Goal: Task Accomplishment & Management: Use online tool/utility

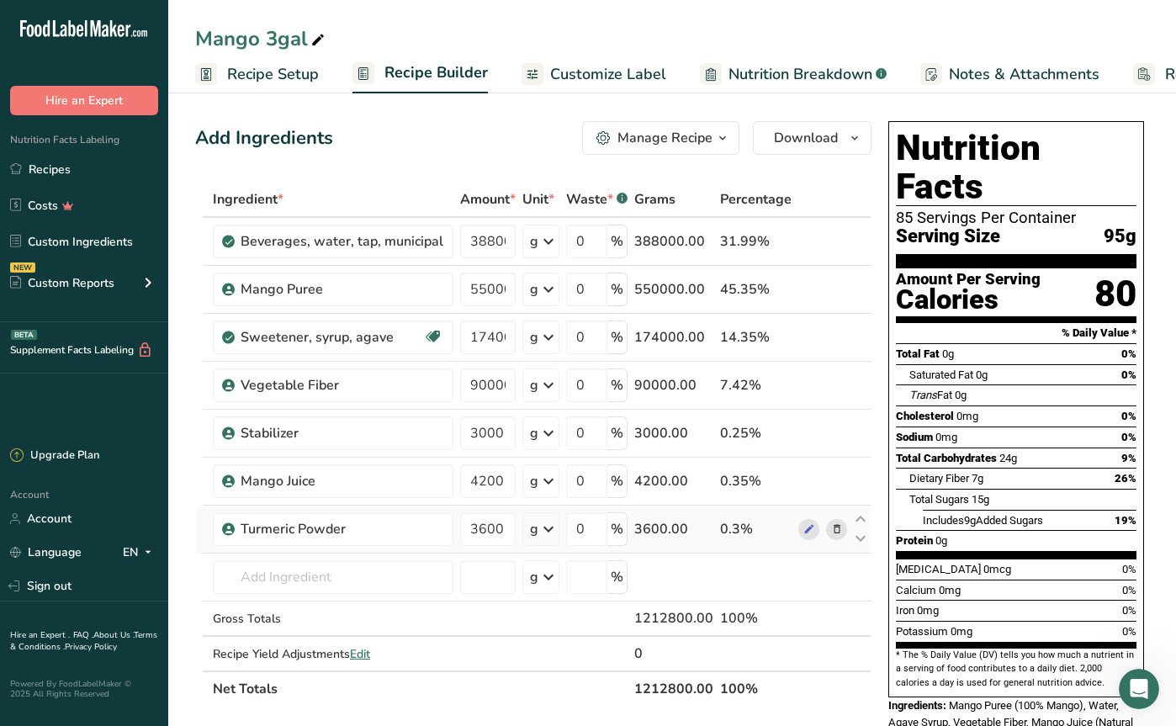
click at [832, 538] on span at bounding box center [837, 529] width 20 height 20
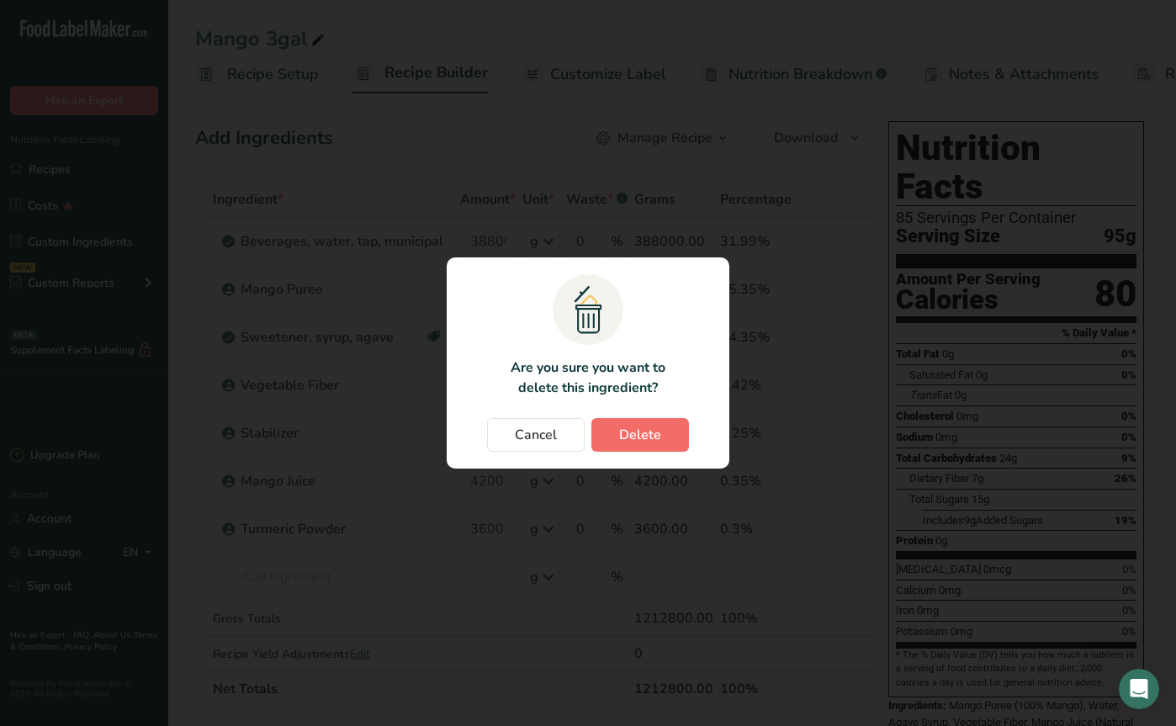
click at [673, 440] on button "Delete" at bounding box center [640, 435] width 98 height 34
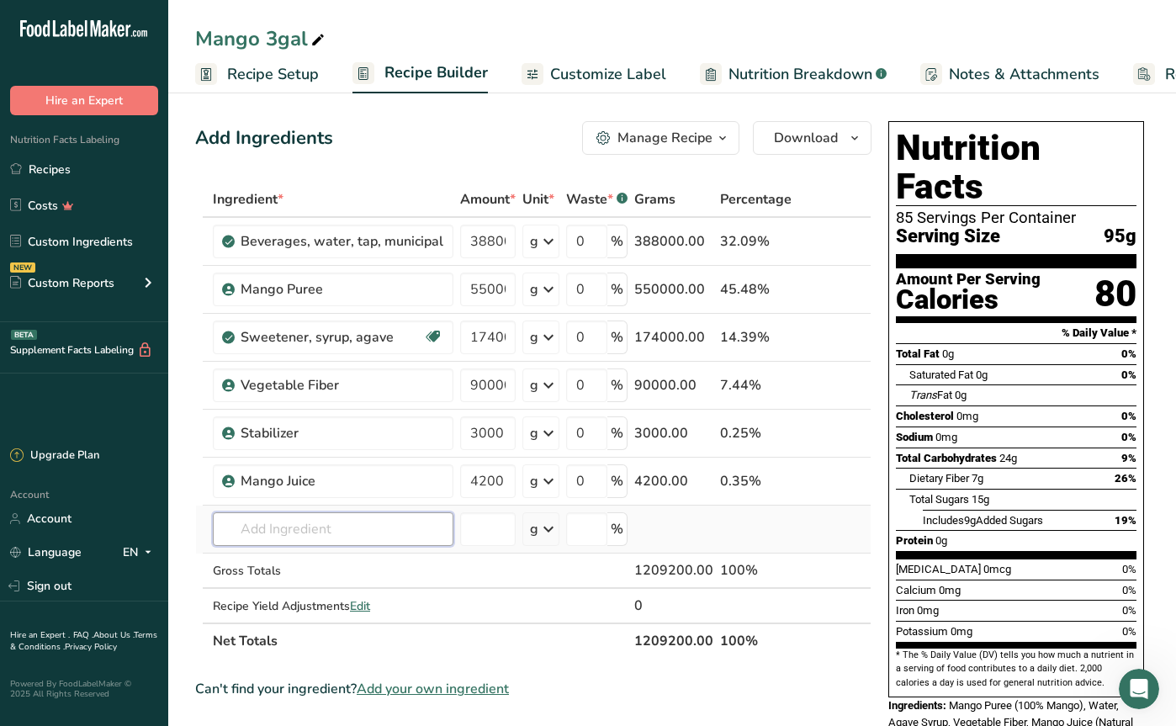
click at [321, 533] on input "text" at bounding box center [333, 529] width 241 height 34
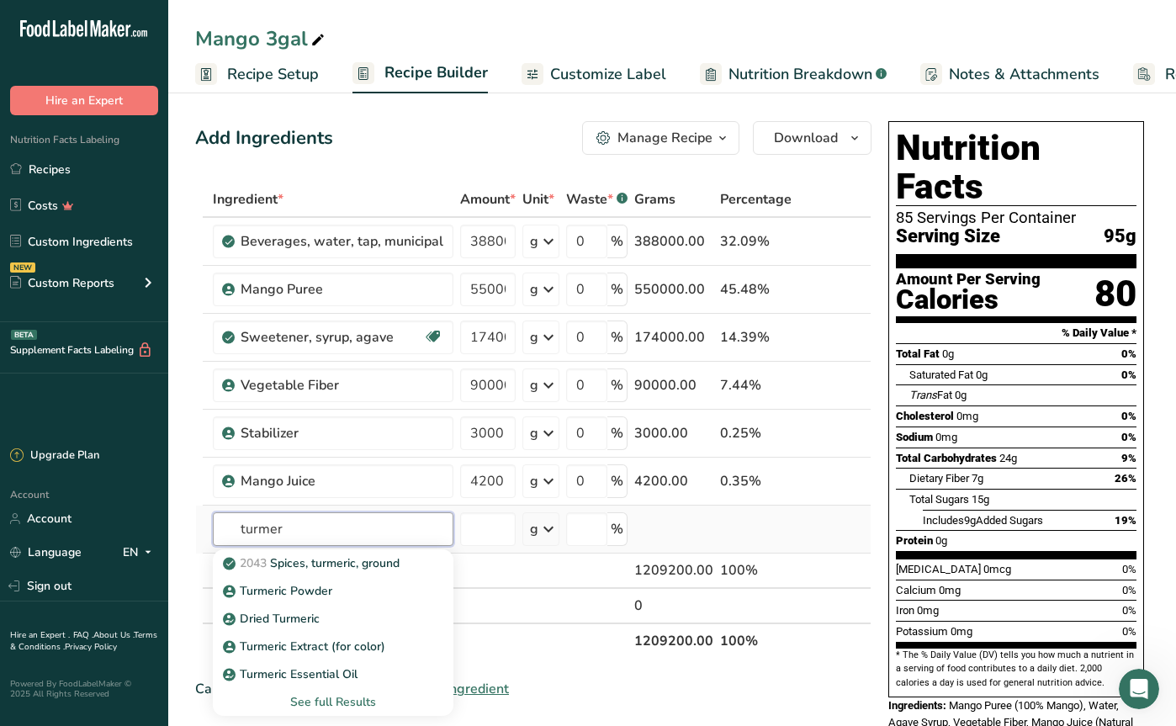
type input "[PERSON_NAME]"
drag, startPoint x: 321, startPoint y: 533, endPoint x: 298, endPoint y: 595, distance: 66.3
click at [298, 595] on p "Turmeric Powder" at bounding box center [279, 591] width 106 height 18
type input "Turmeric Powder"
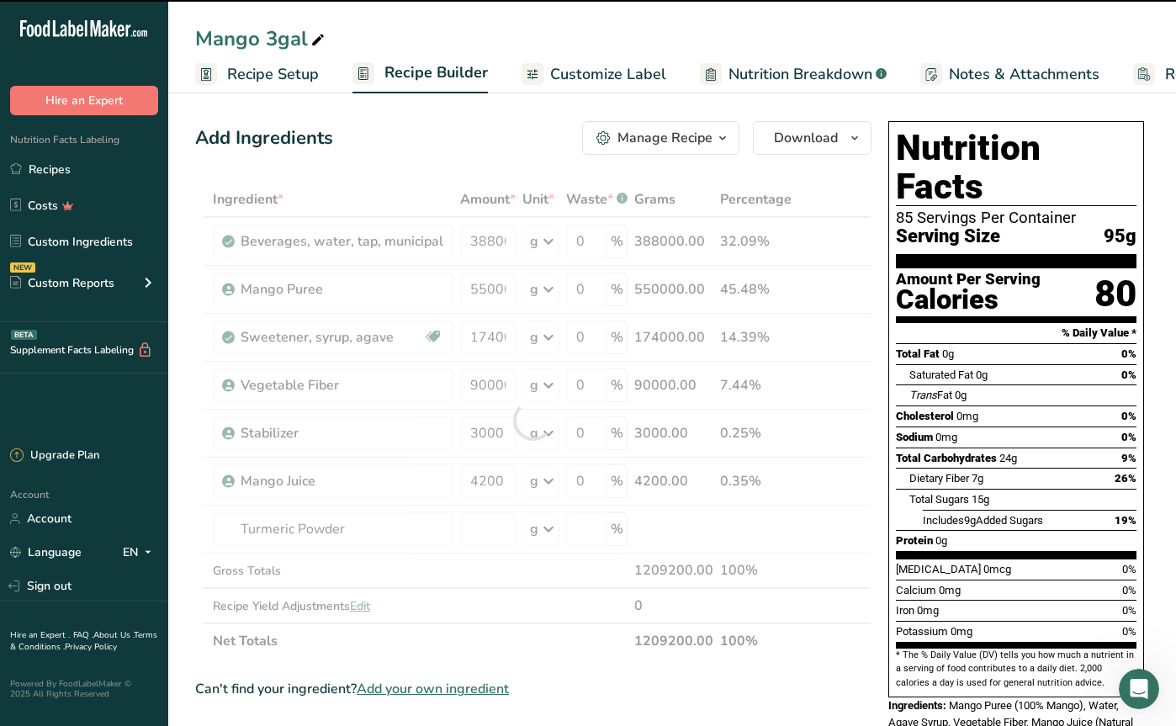
type input "0"
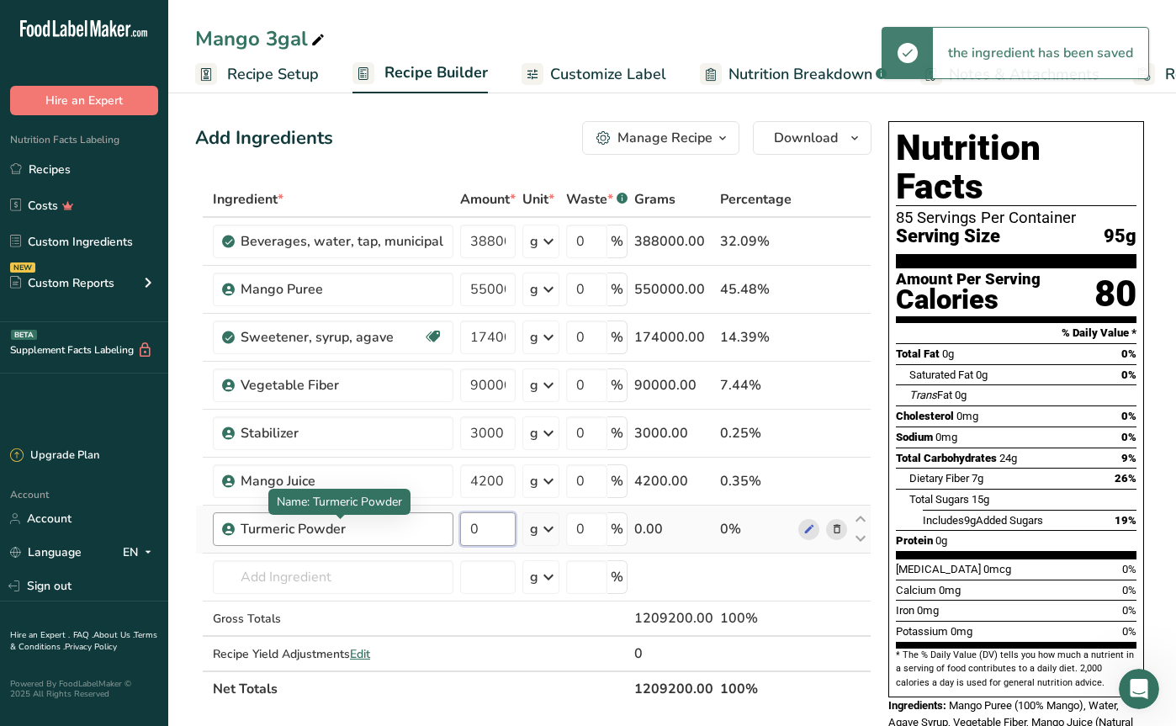
drag, startPoint x: 480, startPoint y: 530, endPoint x: 423, endPoint y: 526, distance: 57.4
click at [423, 526] on tr "Turmeric Powder 0 g Weight Units g kg mg See more Volume Units l Volume units r…" at bounding box center [533, 530] width 675 height 48
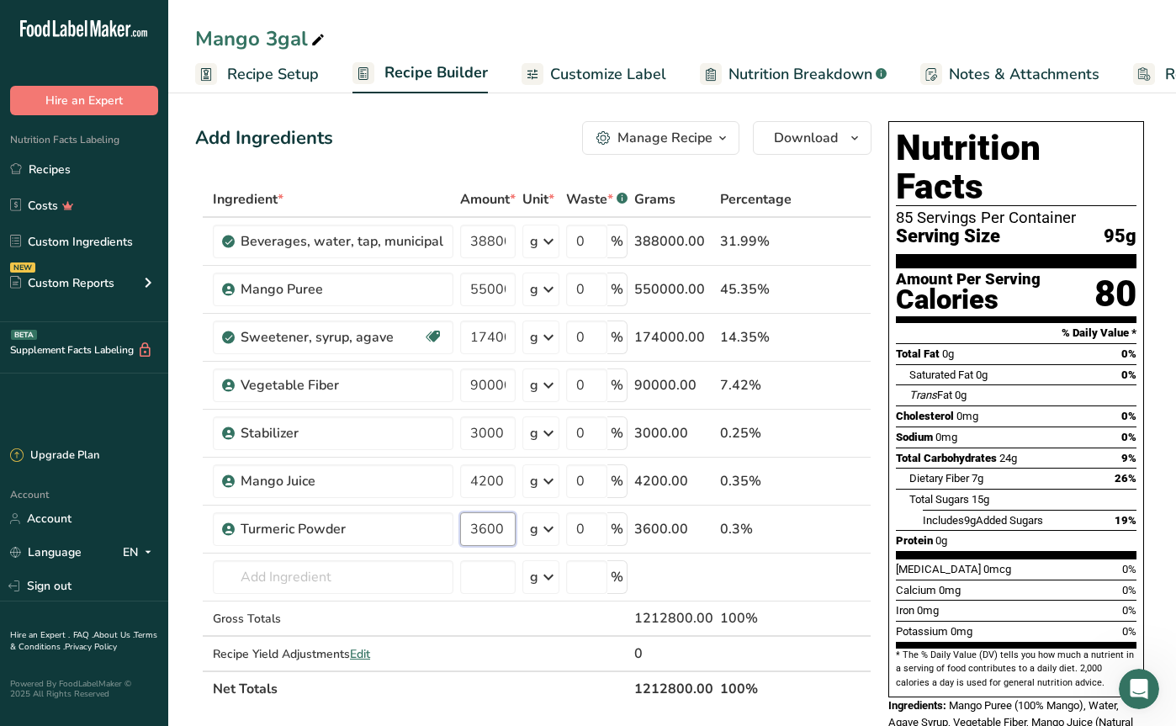
type input "3600"
click at [874, 658] on div "Add Ingredients Manage Recipe Delete Recipe Duplicate Recipe Scale Recipe Save …" at bounding box center [538, 717] width 686 height 1206
click at [819, 134] on span "Download" at bounding box center [806, 138] width 64 height 20
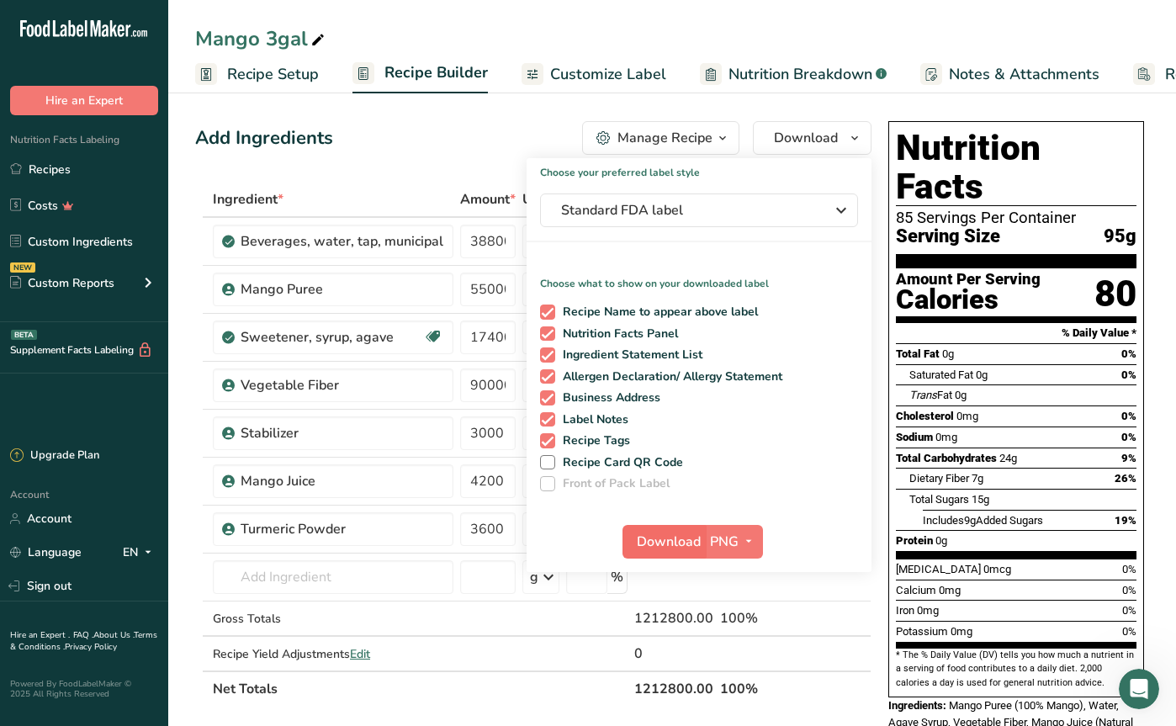
click at [679, 538] on span "Download" at bounding box center [669, 542] width 64 height 20
click at [75, 171] on link "Recipes" at bounding box center [84, 169] width 168 height 32
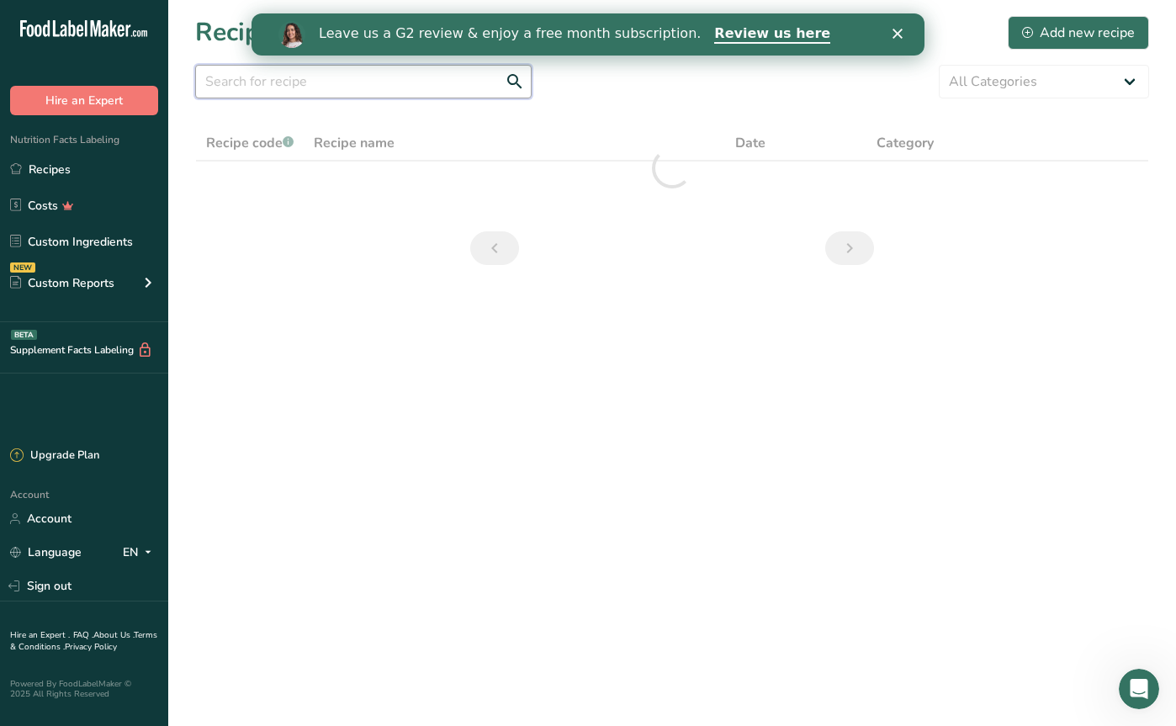
click at [264, 82] on input "text" at bounding box center [363, 82] width 337 height 34
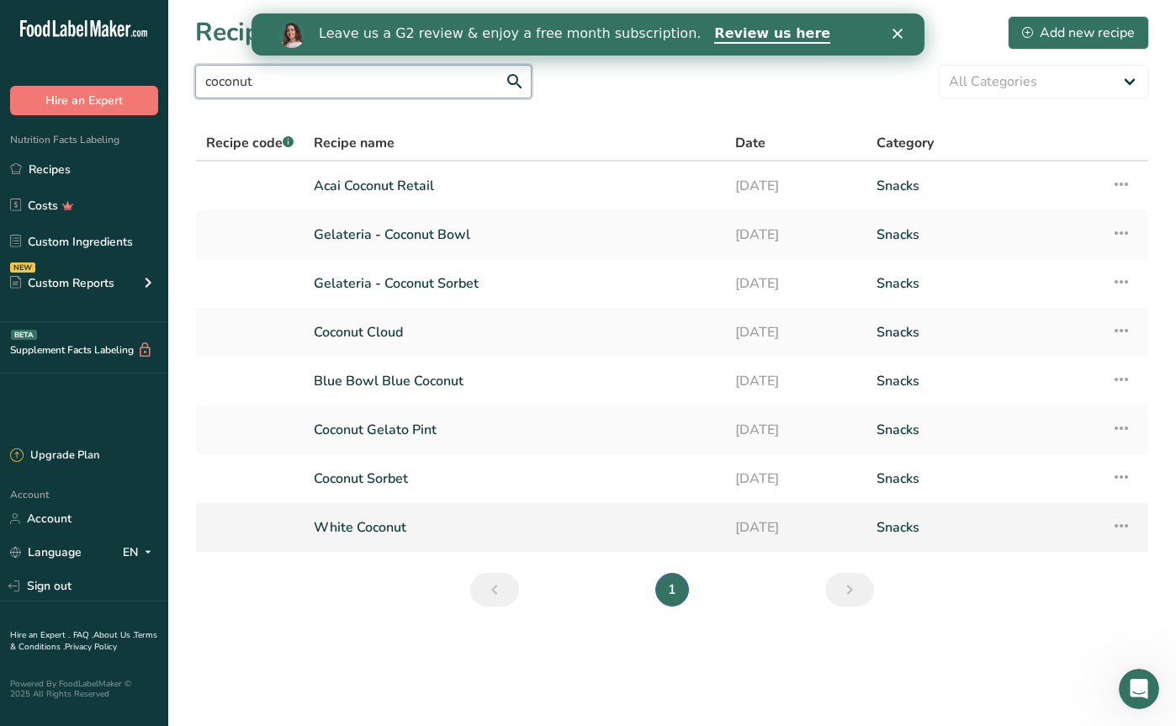
type input "coconut"
click at [391, 527] on link "White Coconut" at bounding box center [514, 527] width 401 height 35
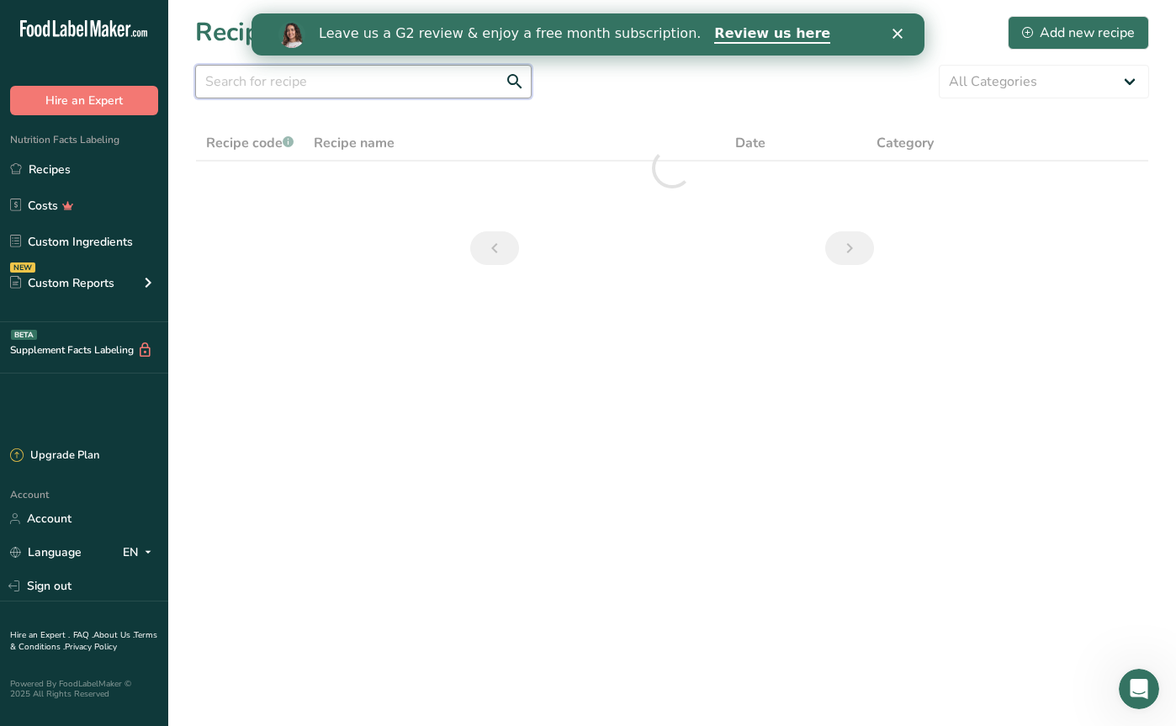
click at [246, 87] on input "text" at bounding box center [363, 82] width 337 height 34
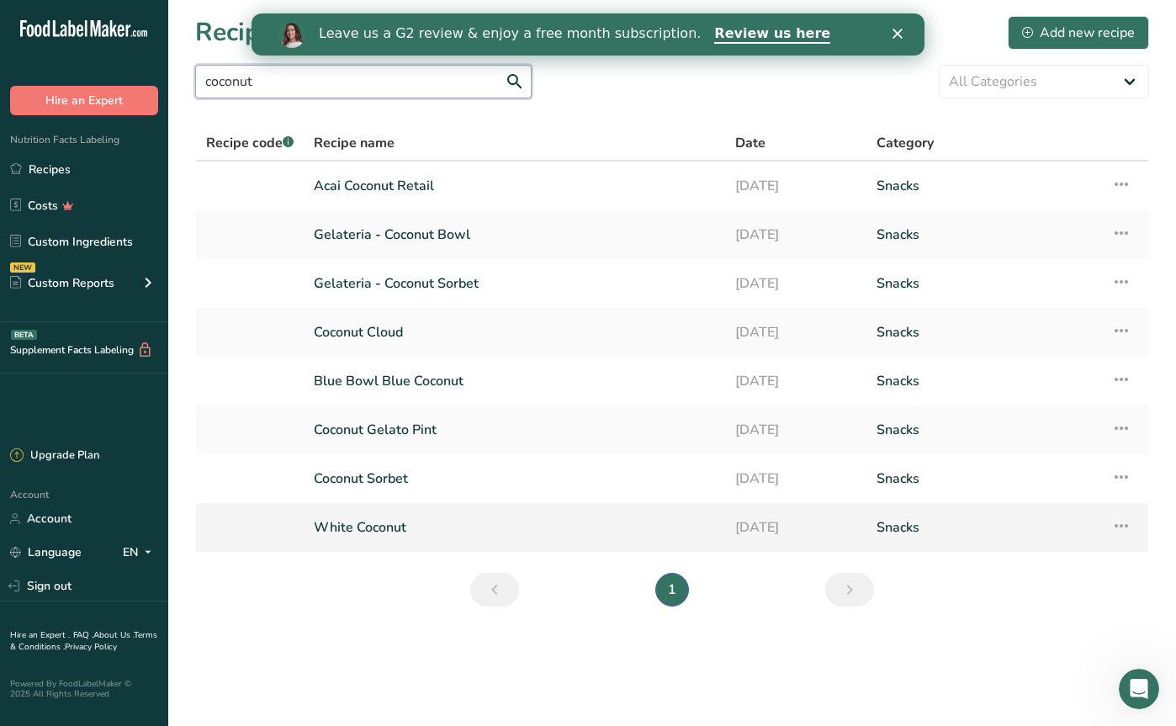
type input "coconut"
click at [373, 526] on link "White Coconut" at bounding box center [514, 527] width 401 height 35
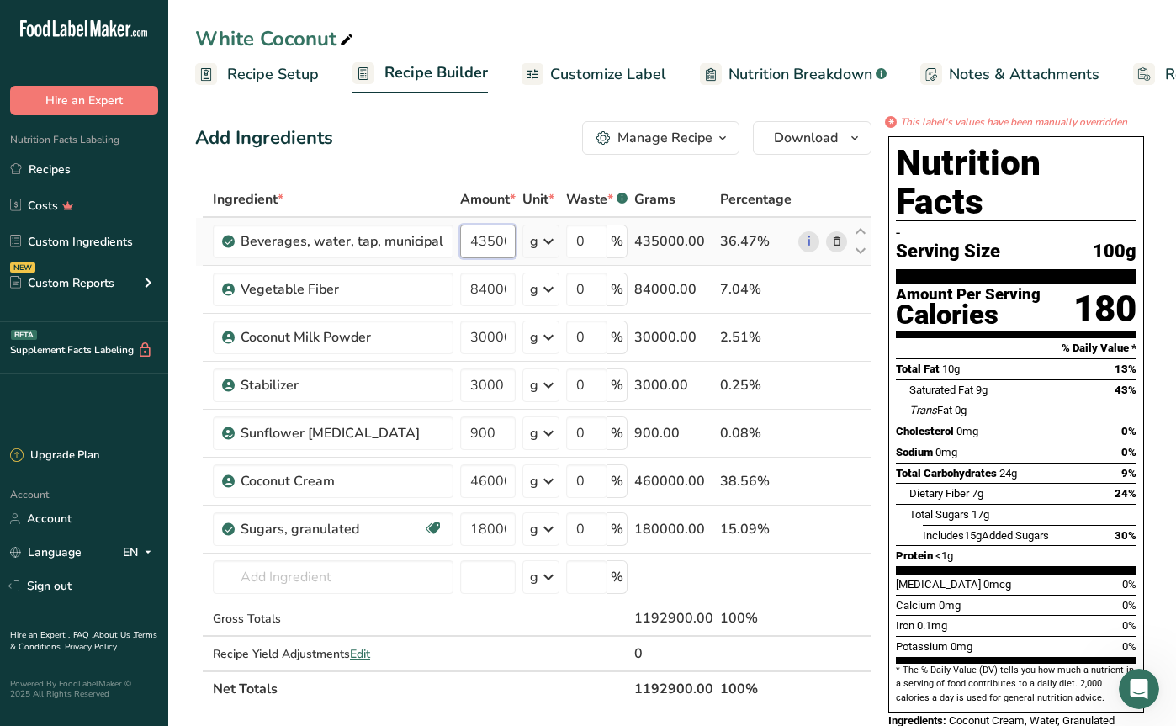
click at [483, 244] on input "435000" at bounding box center [488, 242] width 56 height 34
type input "425000"
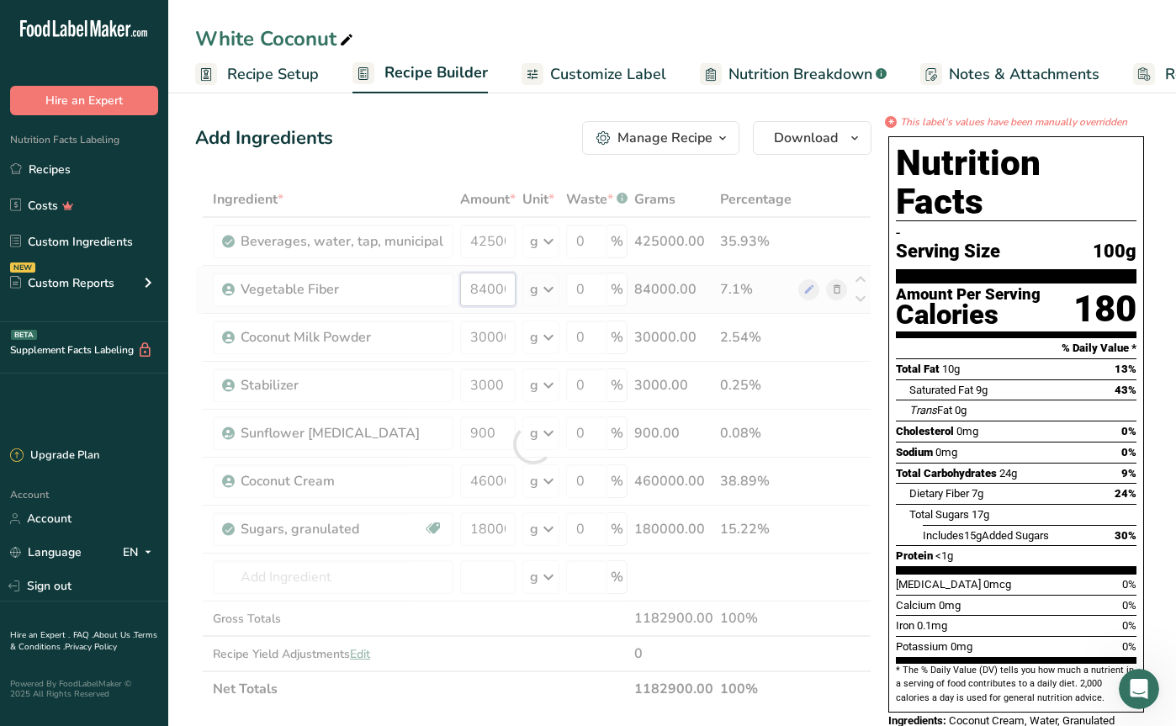
click at [480, 297] on div "Ingredient * Amount * Unit * Waste * .a-a{fill:#347362;}.b-a{fill:#fff;} Grams …" at bounding box center [533, 444] width 676 height 525
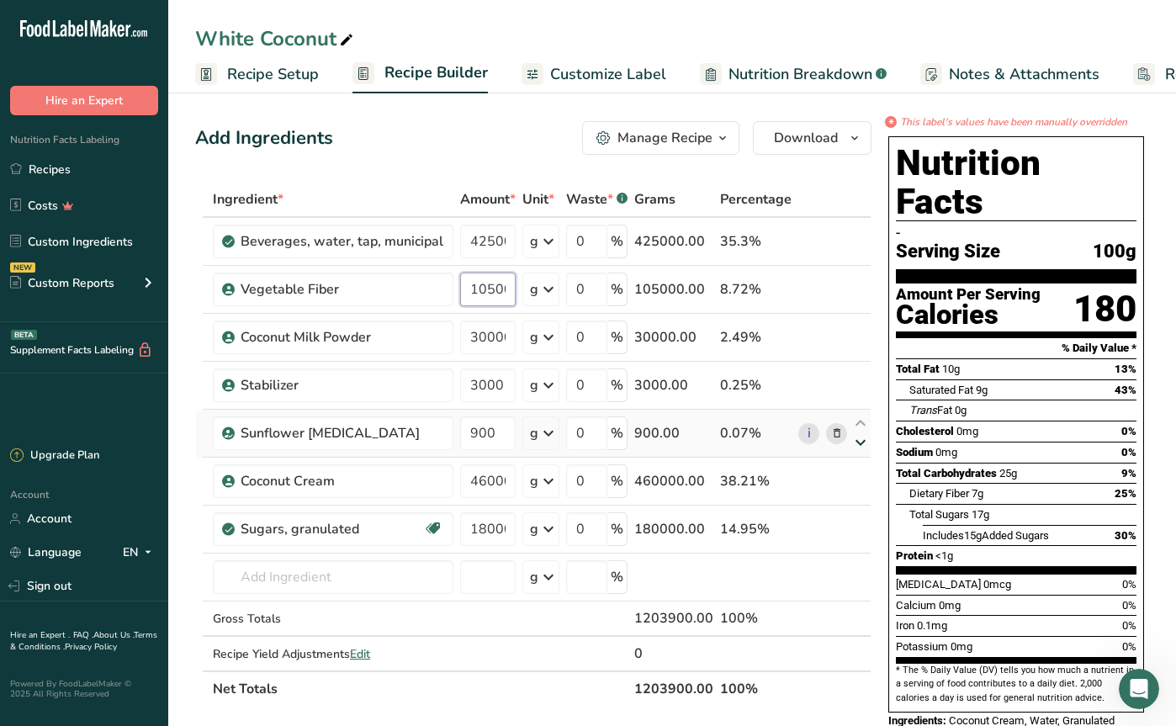
type input "105000"
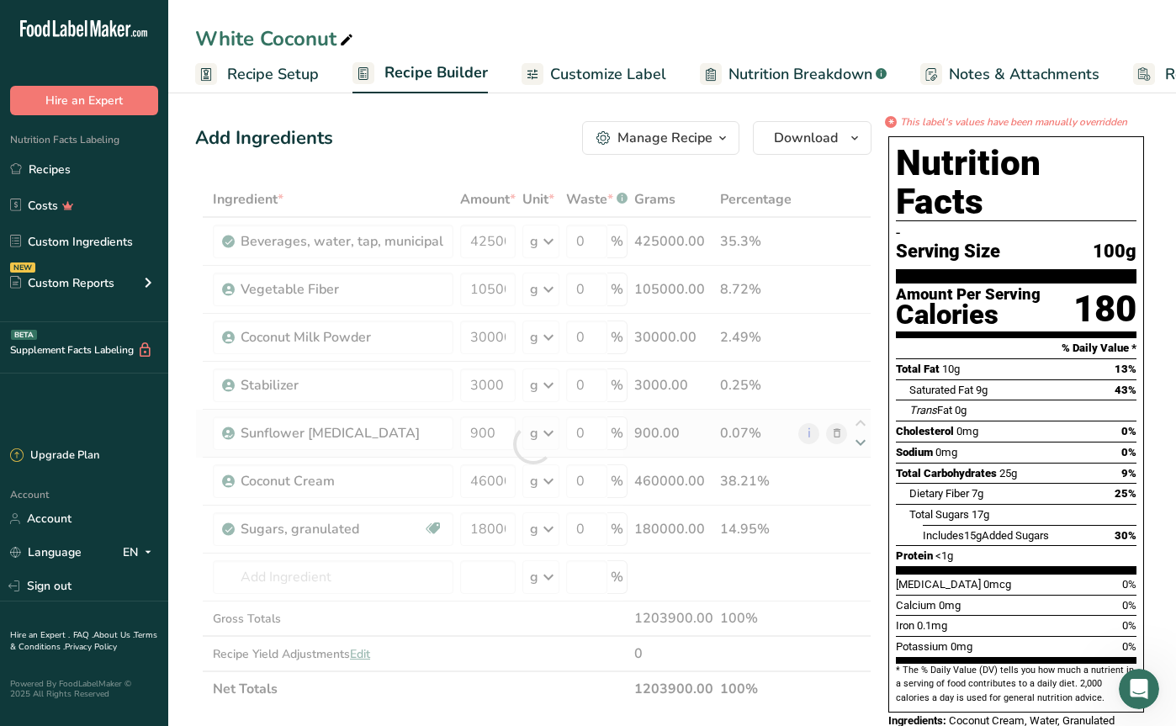
click at [863, 436] on div "Ingredient * Amount * Unit * Waste * .a-a{fill:#347362;}.b-a{fill:#fff;} Grams …" at bounding box center [533, 444] width 676 height 525
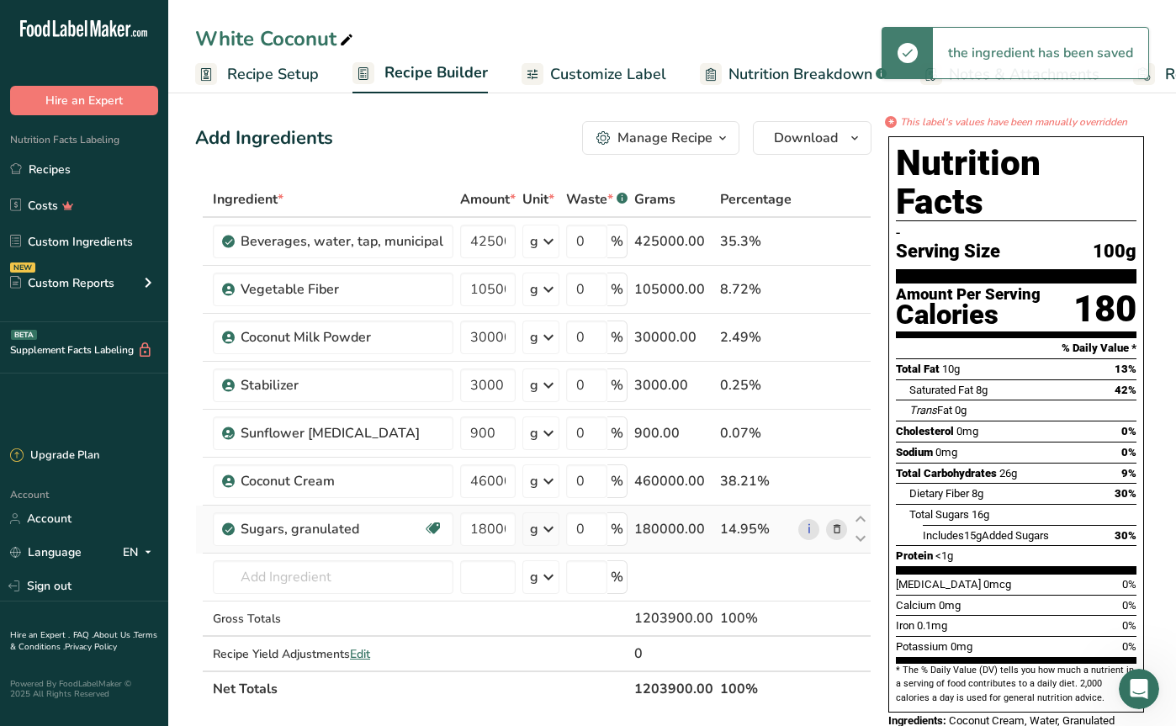
click at [835, 529] on icon at bounding box center [837, 530] width 12 height 18
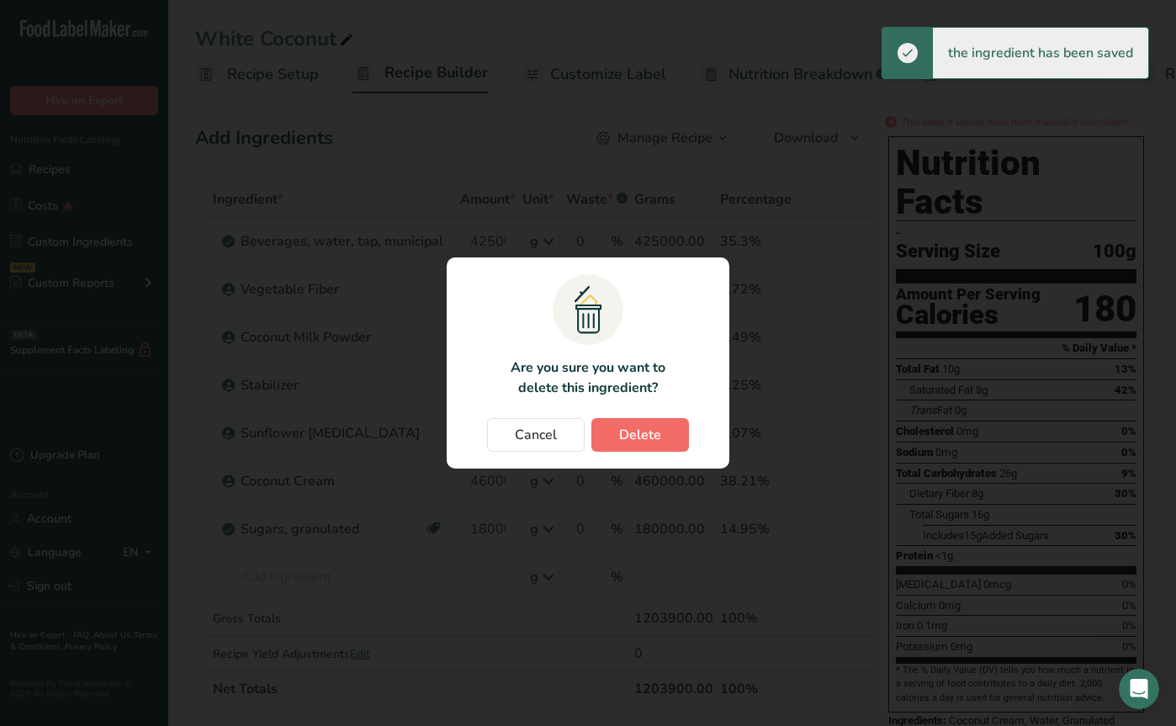
click at [671, 442] on button "Delete" at bounding box center [640, 435] width 98 height 34
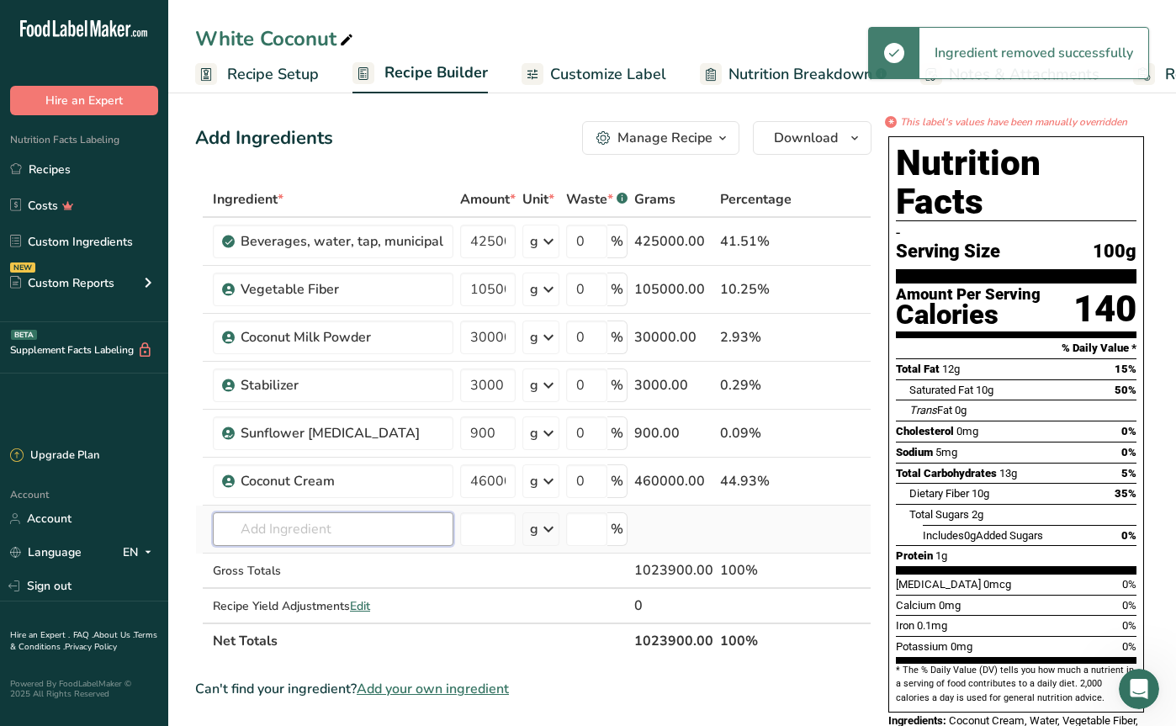
click at [258, 526] on input "text" at bounding box center [333, 529] width 241 height 34
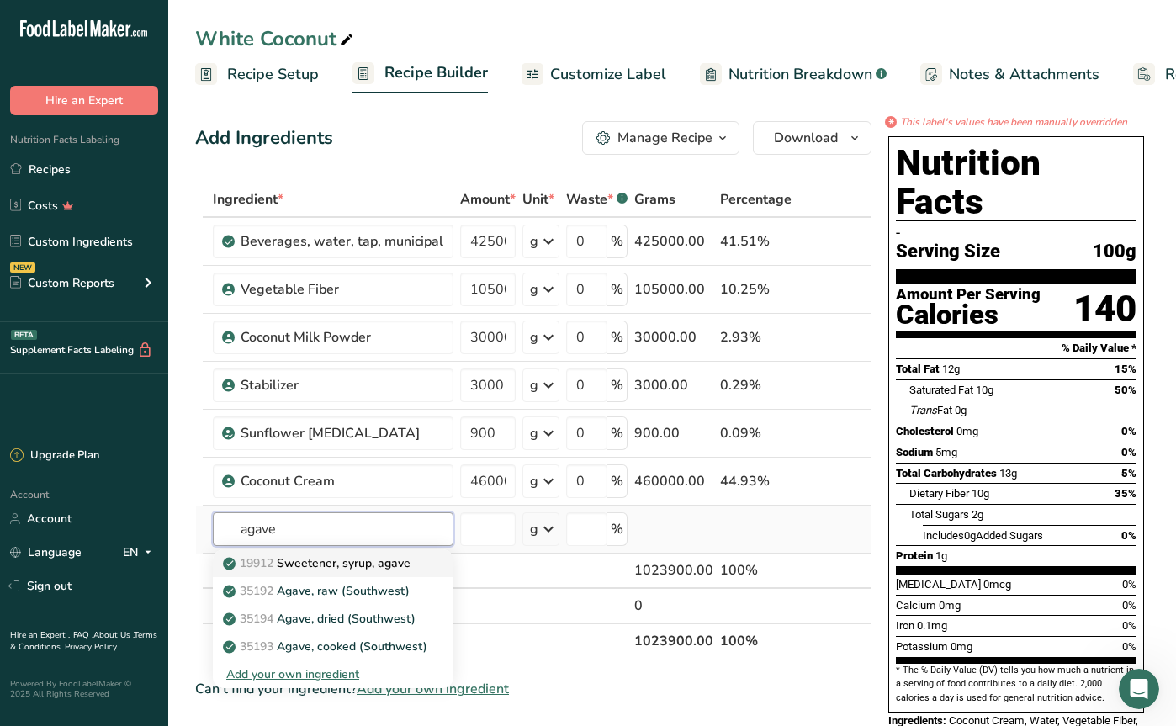
type input "agave"
click at [341, 569] on p "19912 Sweetener, syrup, agave" at bounding box center [318, 563] width 184 height 18
type input "Sweetener, syrup, agave"
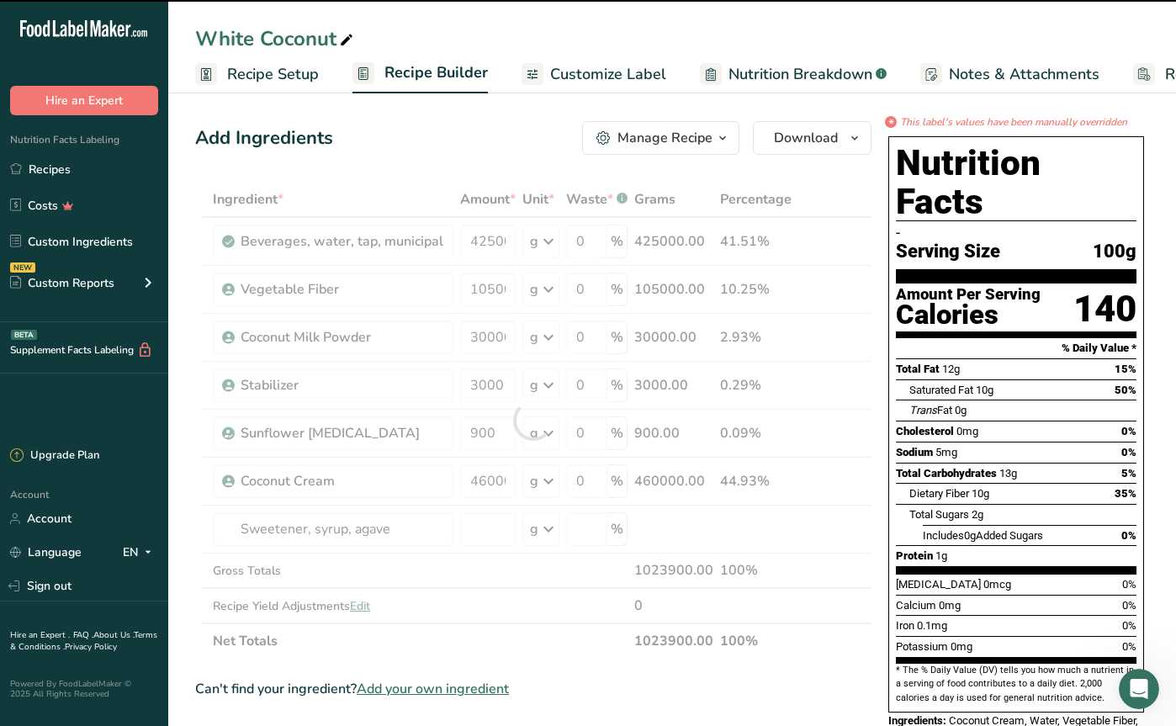
type input "0"
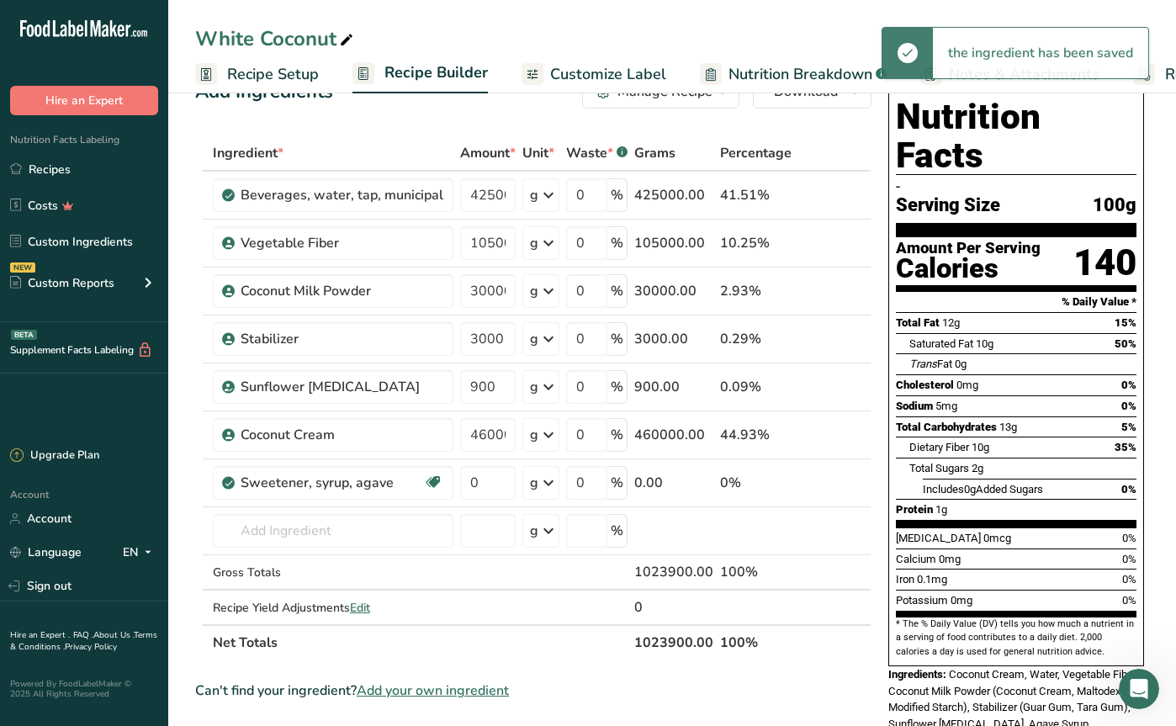
scroll to position [18, 0]
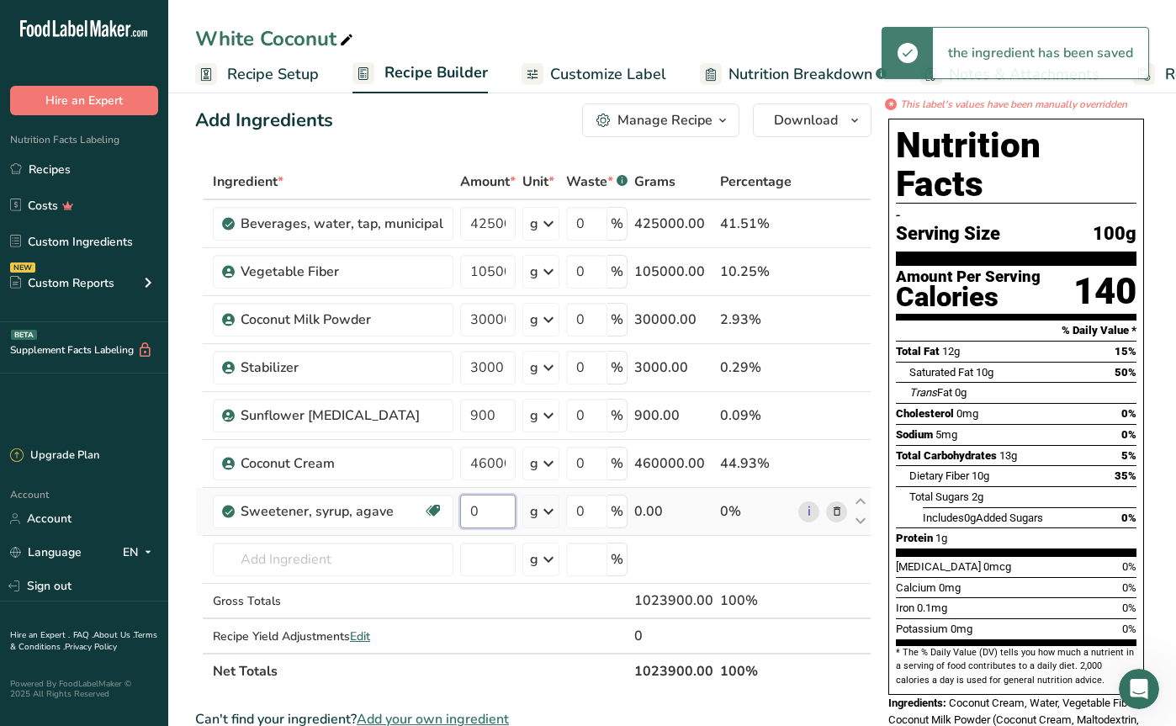
drag, startPoint x: 495, startPoint y: 512, endPoint x: 452, endPoint y: 510, distance: 42.9
click at [452, 510] on tr "Sweetener, syrup, agave Dairy free Gluten free Vegan Vegetarian Soy free 0 g Po…" at bounding box center [533, 512] width 675 height 48
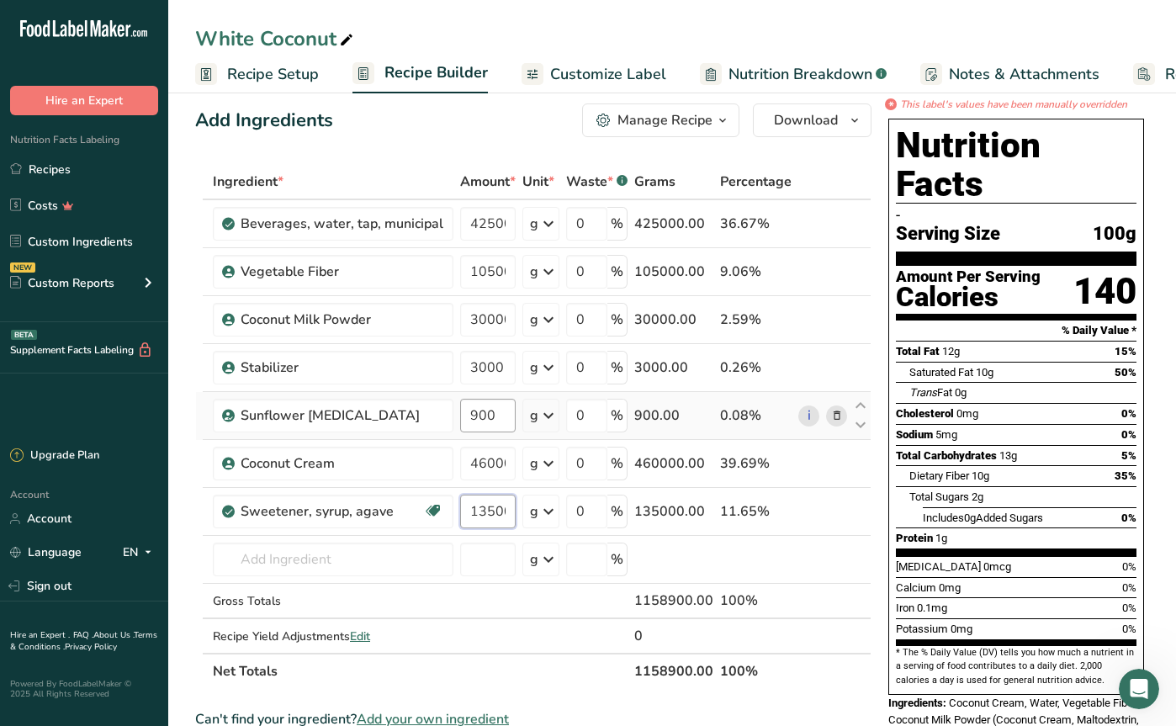
type input "135000"
click at [486, 410] on div "Ingredient * Amount * Unit * Waste * .a-a{fill:#347362;}.b-a{fill:#fff;} Grams …" at bounding box center [533, 426] width 676 height 525
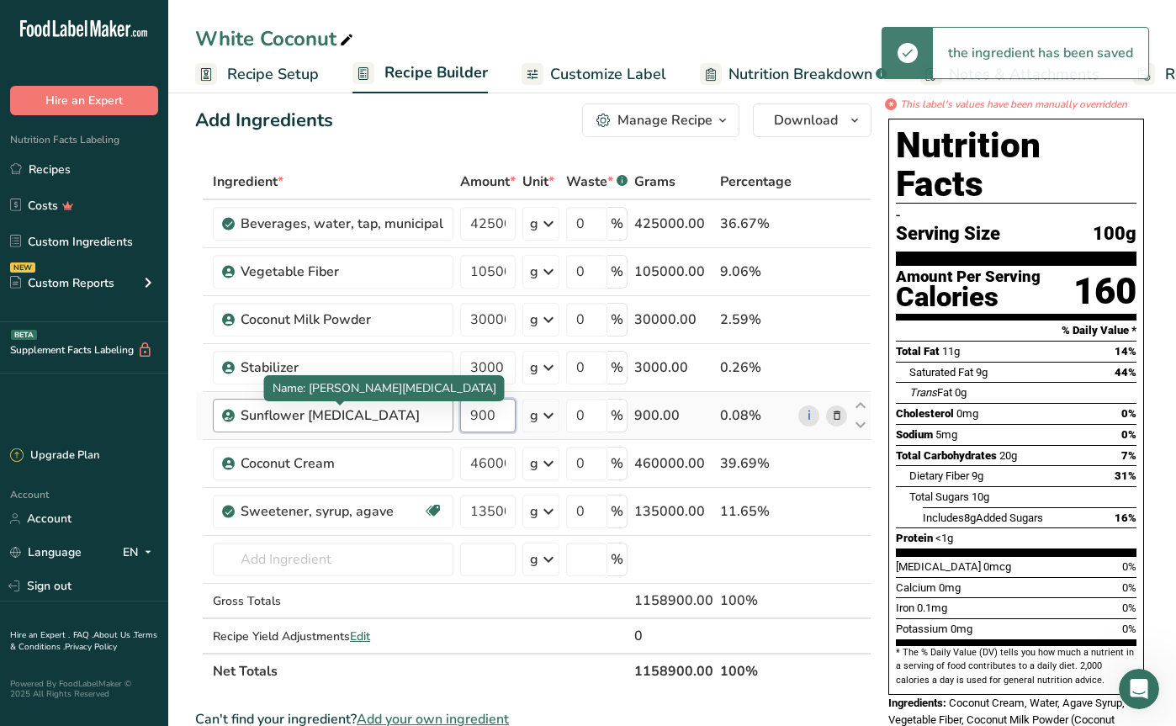
click at [424, 414] on tr "Sunflower [MEDICAL_DATA] 900 g Weight Units g kg mg See more Volume Units l Vol…" at bounding box center [533, 416] width 675 height 48
type input "5"
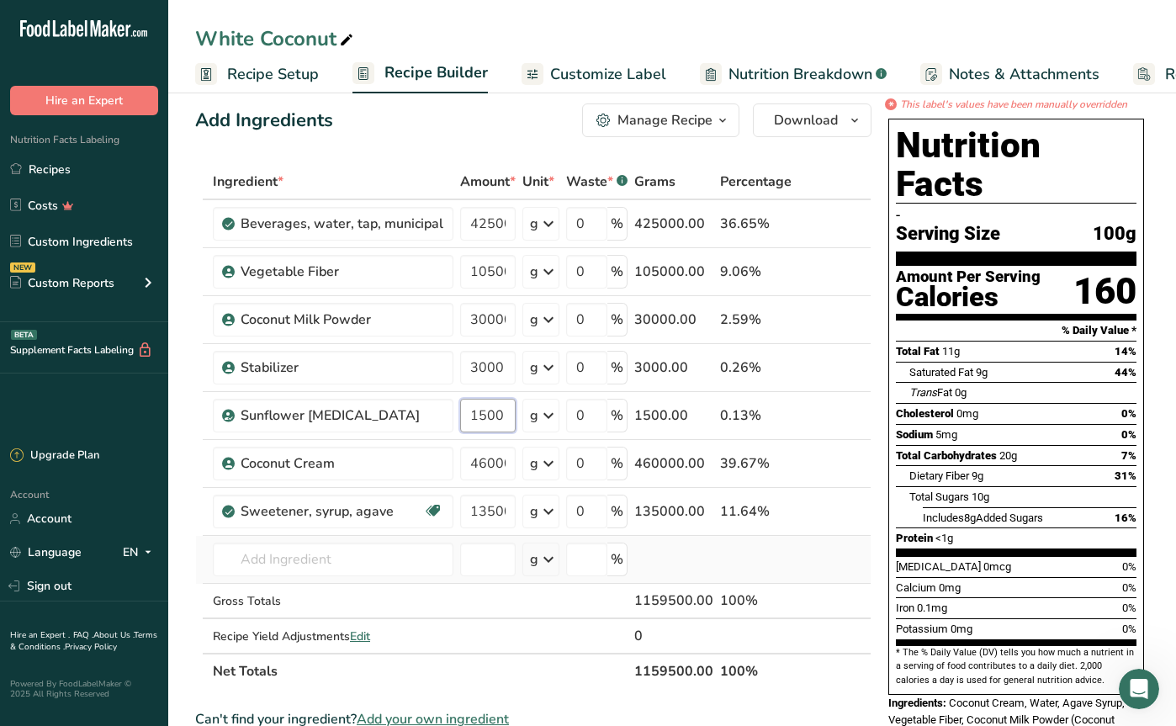
type input "1500"
click at [262, 579] on div "Ingredient * Amount * Unit * Waste * .a-a{fill:#347362;}.b-a{fill:#fff;} Grams …" at bounding box center [533, 426] width 676 height 525
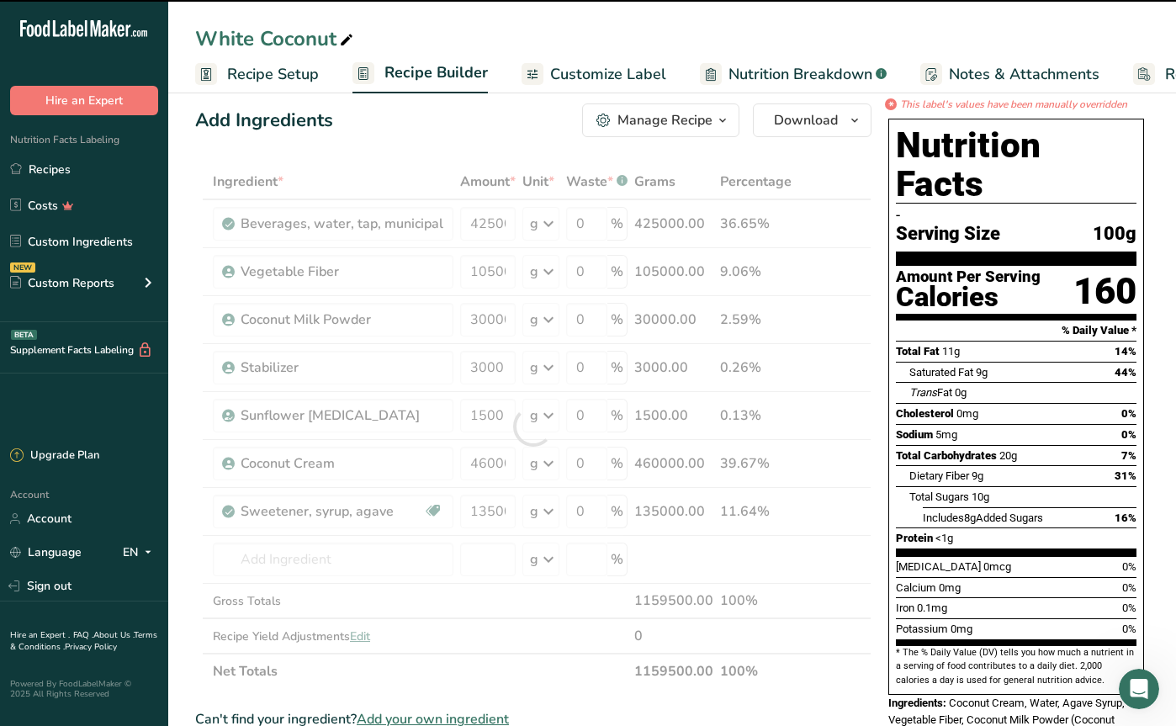
click at [265, 554] on div at bounding box center [533, 426] width 676 height 525
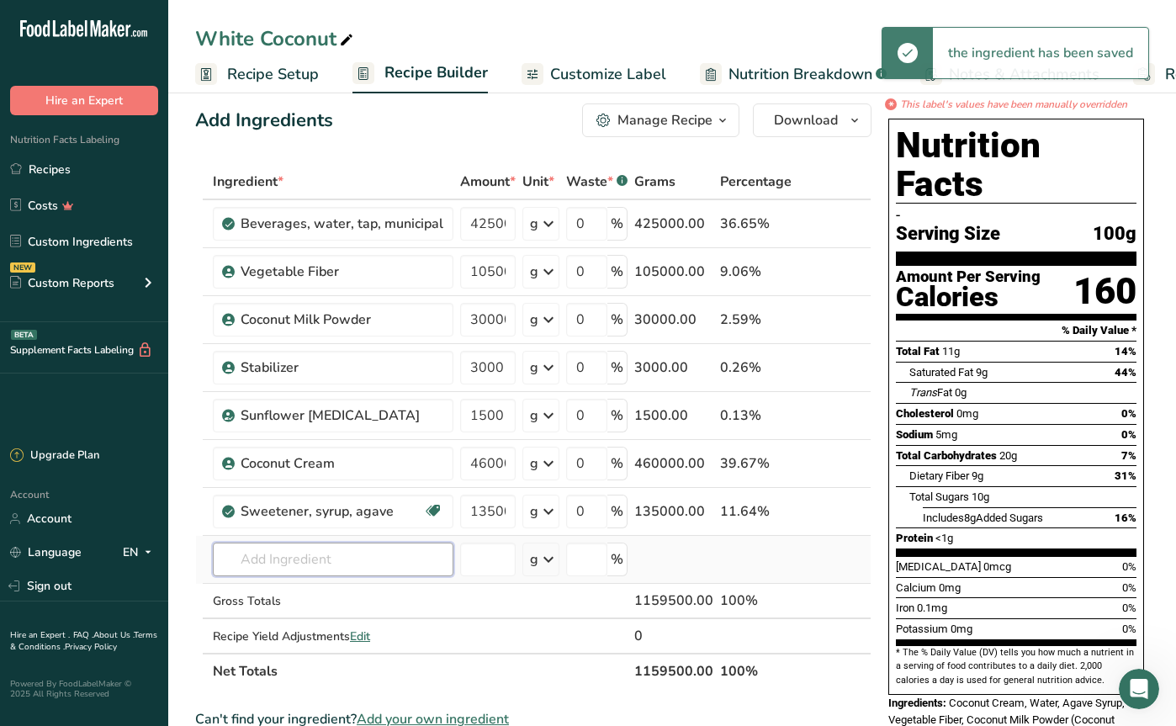
click at [265, 554] on input "text" at bounding box center [333, 560] width 241 height 34
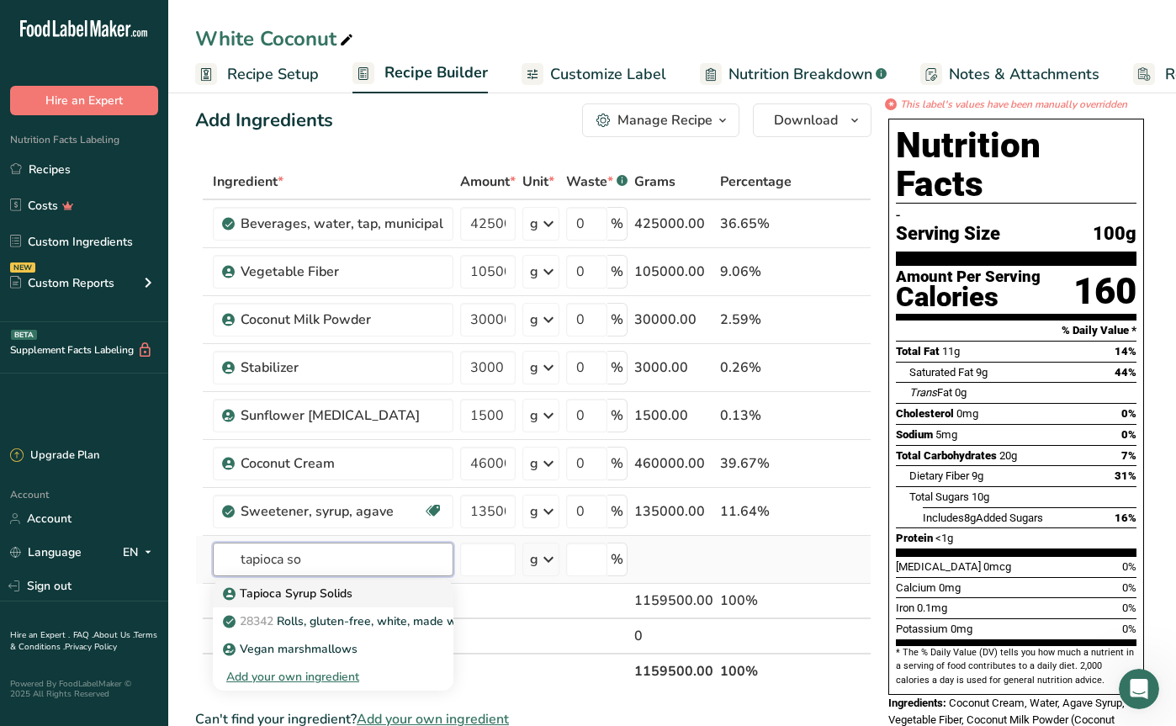
type input "tapioca so"
click at [323, 597] on p "Tapioca Syrup Solids" at bounding box center [289, 594] width 126 height 18
type input "Tapioca Syrup Solids"
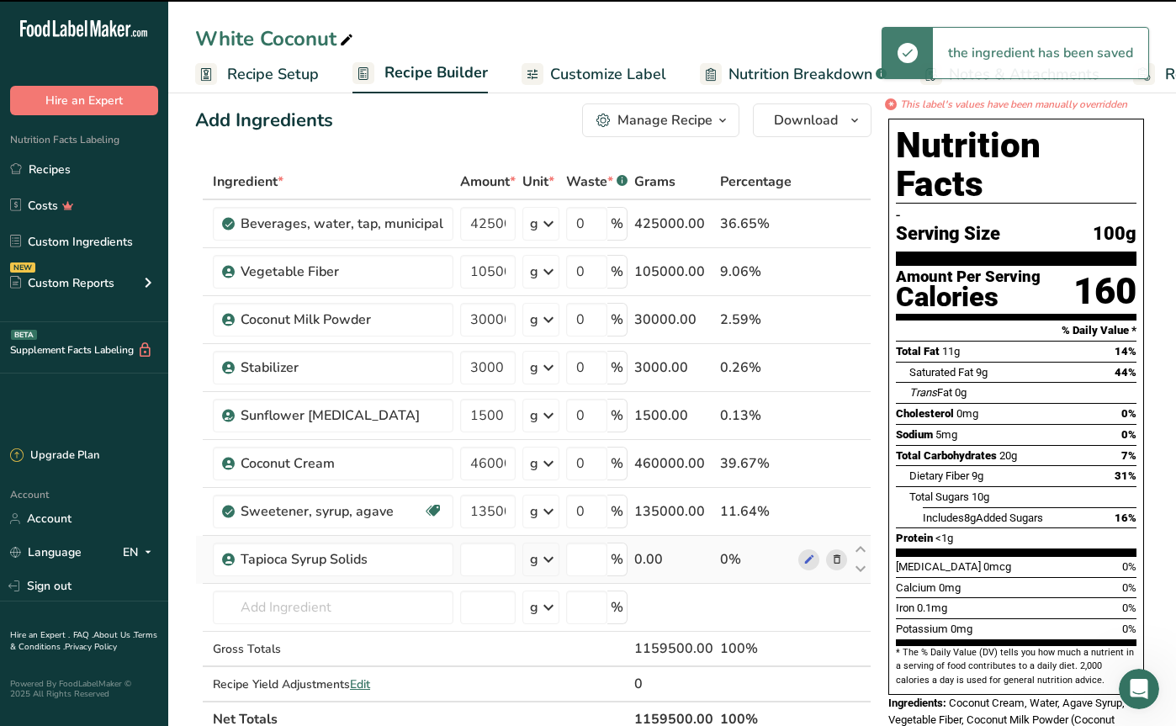
type input "0"
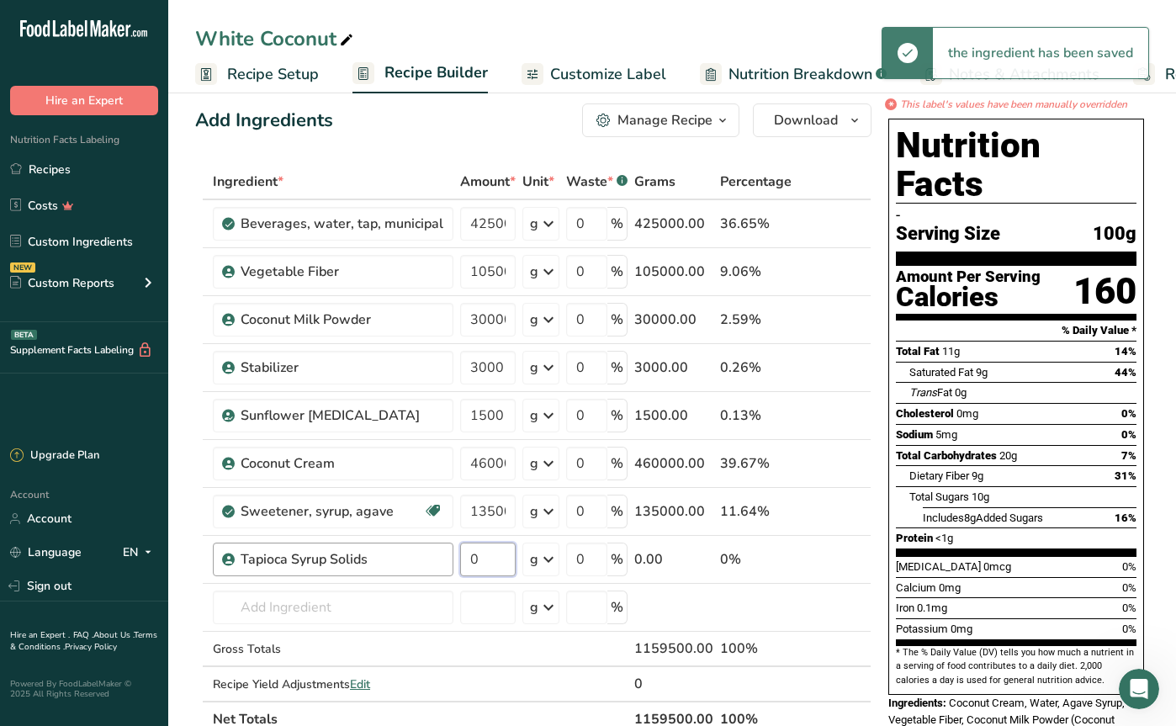
drag, startPoint x: 492, startPoint y: 559, endPoint x: 449, endPoint y: 558, distance: 42.9
click at [448, 556] on tr "Tapioca Syrup Solids 0 g Weight Units g kg mg See more Volume Units l Volume un…" at bounding box center [533, 560] width 675 height 48
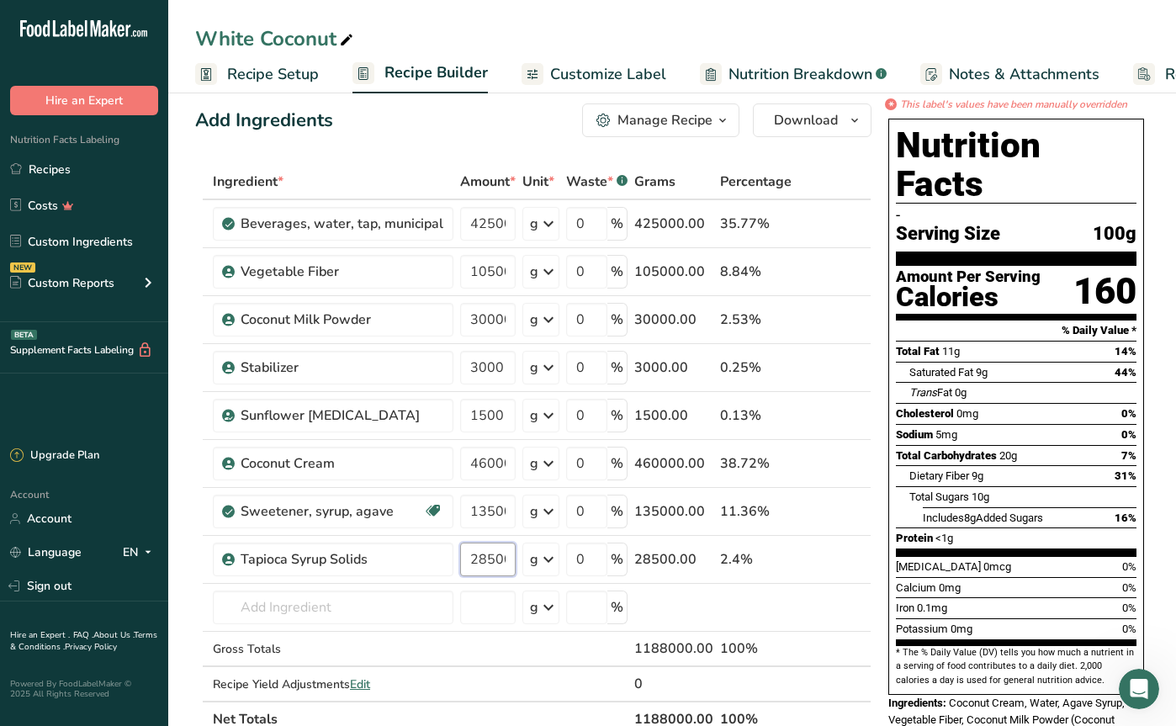
type input "28500"
click at [876, 646] on div "Add Ingredients Manage Recipe Delete Recipe Duplicate Recipe Scale Recipe Save …" at bounding box center [538, 724] width 686 height 1254
click at [293, 80] on span "Recipe Setup" at bounding box center [273, 74] width 92 height 23
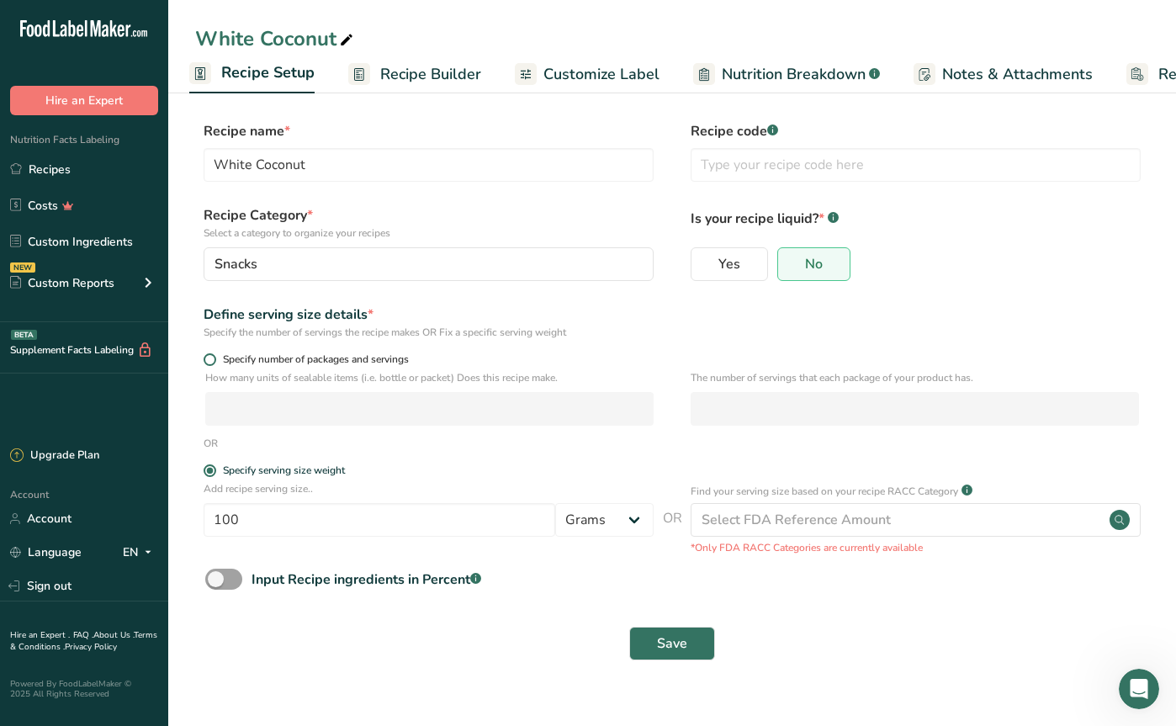
click at [208, 358] on span at bounding box center [210, 359] width 13 height 13
click at [208, 358] on input "Specify number of packages and servings" at bounding box center [209, 359] width 11 height 11
radio input "true"
radio input "false"
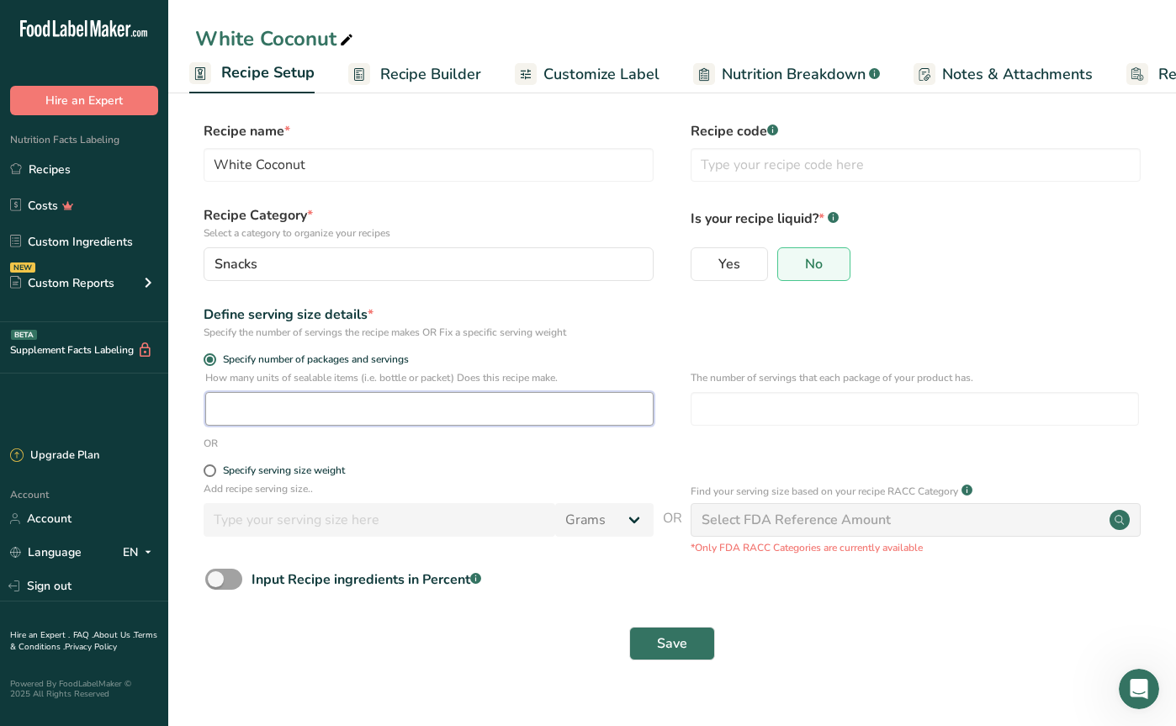
click at [250, 406] on input "number" at bounding box center [429, 409] width 448 height 34
type input "150"
click at [812, 414] on input "number" at bounding box center [915, 409] width 448 height 34
type input "85"
click at [682, 659] on button "Save" at bounding box center [672, 644] width 86 height 34
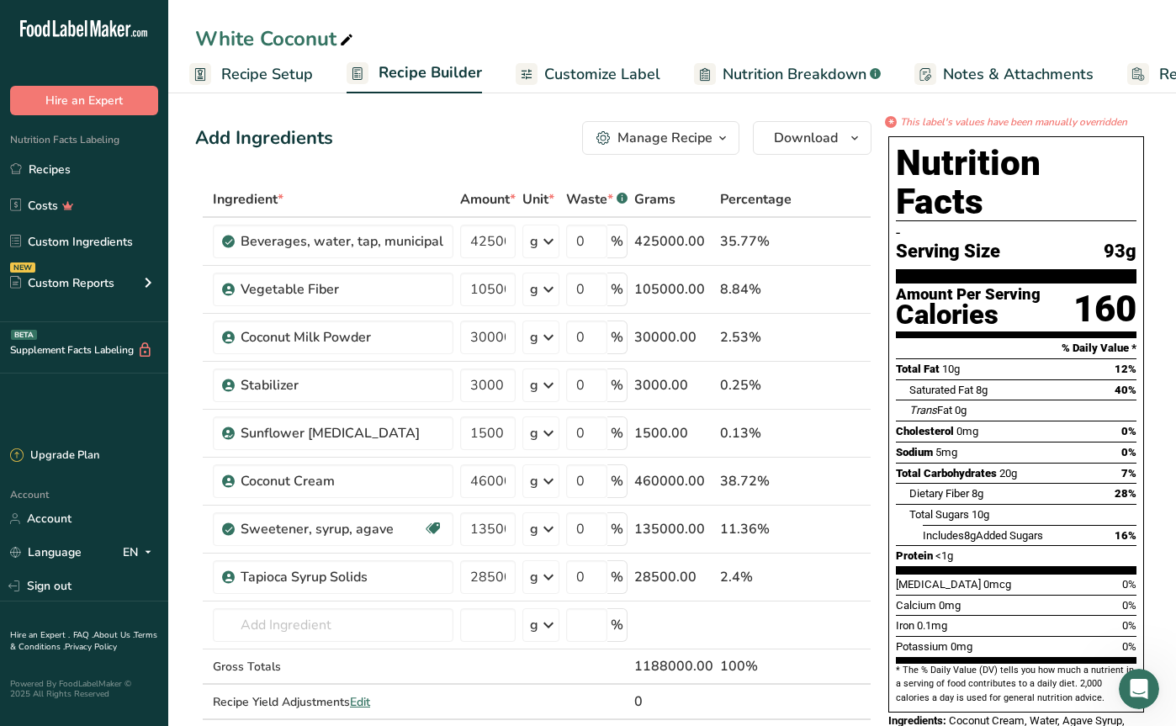
click at [238, 81] on span "Recipe Setup" at bounding box center [267, 74] width 92 height 23
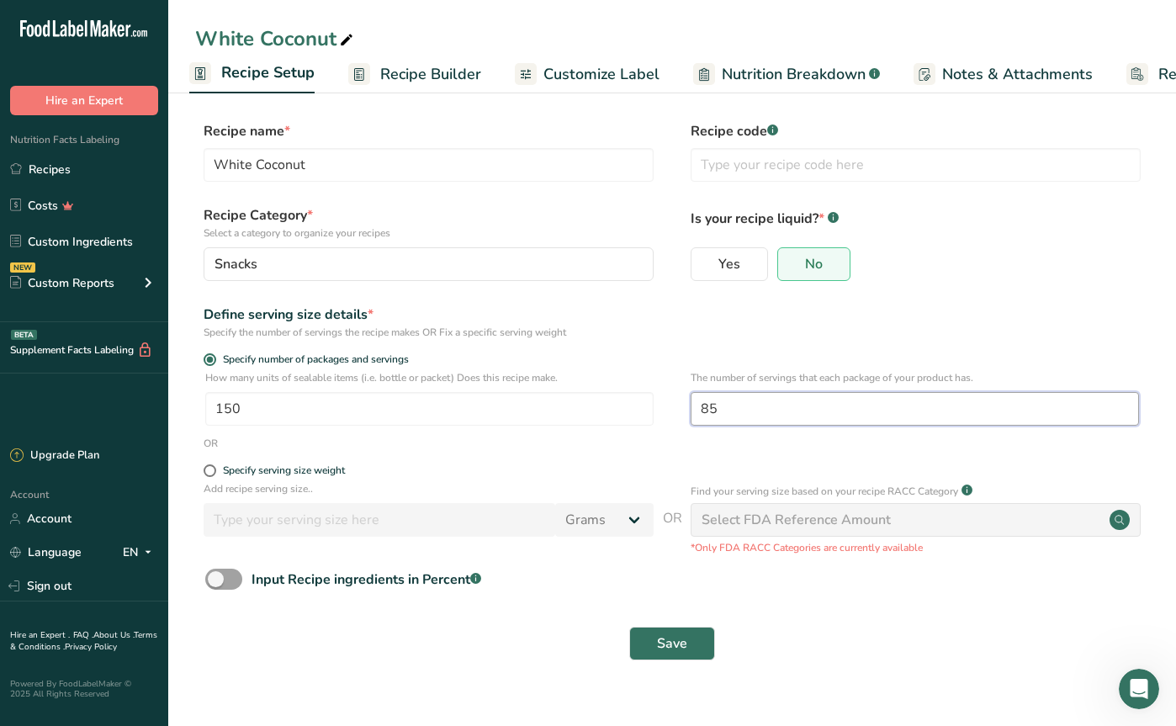
drag, startPoint x: 766, startPoint y: 411, endPoint x: 709, endPoint y: 412, distance: 57.2
click at [709, 412] on input "85" at bounding box center [915, 409] width 448 height 34
type input "84"
click at [681, 643] on span "Save" at bounding box center [672, 643] width 30 height 20
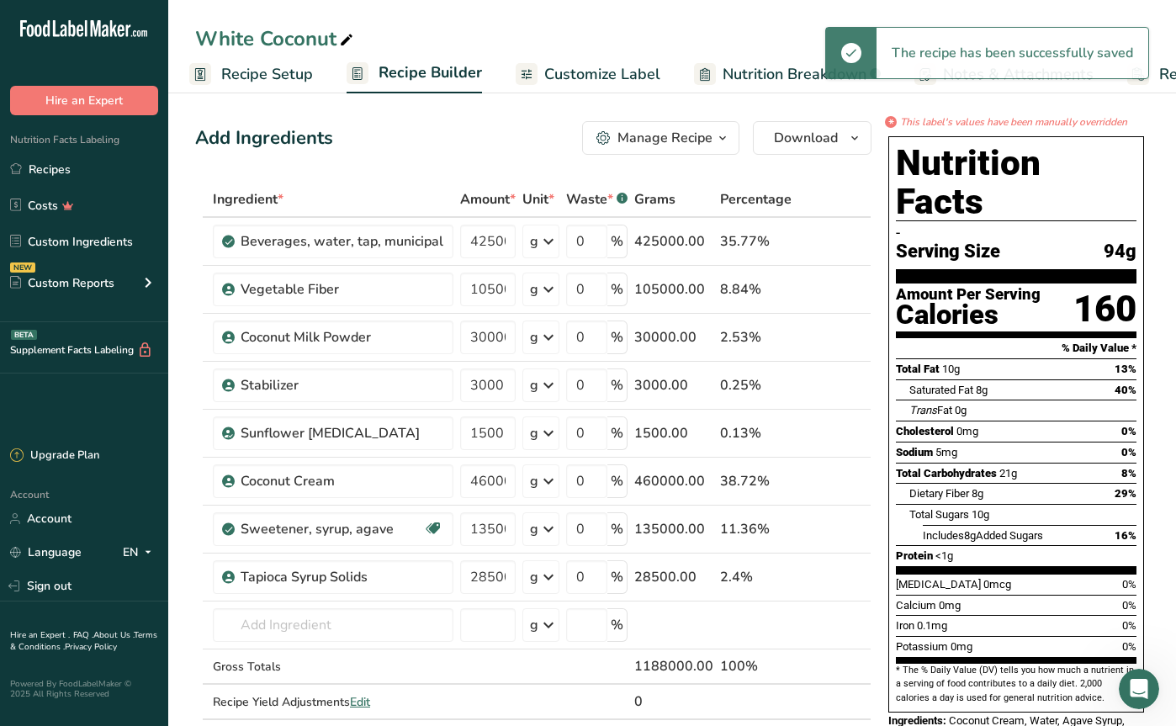
click at [282, 79] on span "Recipe Setup" at bounding box center [267, 74] width 92 height 23
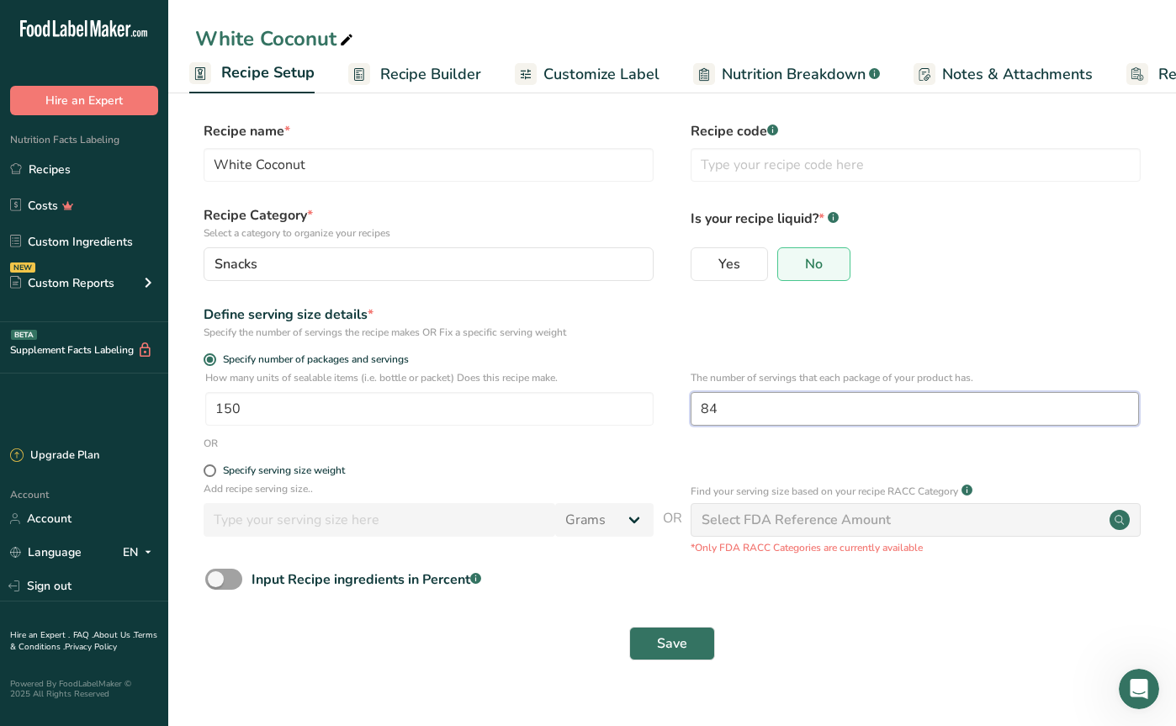
drag, startPoint x: 722, startPoint y: 405, endPoint x: 676, endPoint y: 409, distance: 45.6
click at [676, 409] on div "How many units of sealable items (i.e. bottle or packet) Does this recipe make.…" at bounding box center [672, 403] width 954 height 66
type input "87"
click at [659, 644] on span "Save" at bounding box center [672, 643] width 30 height 20
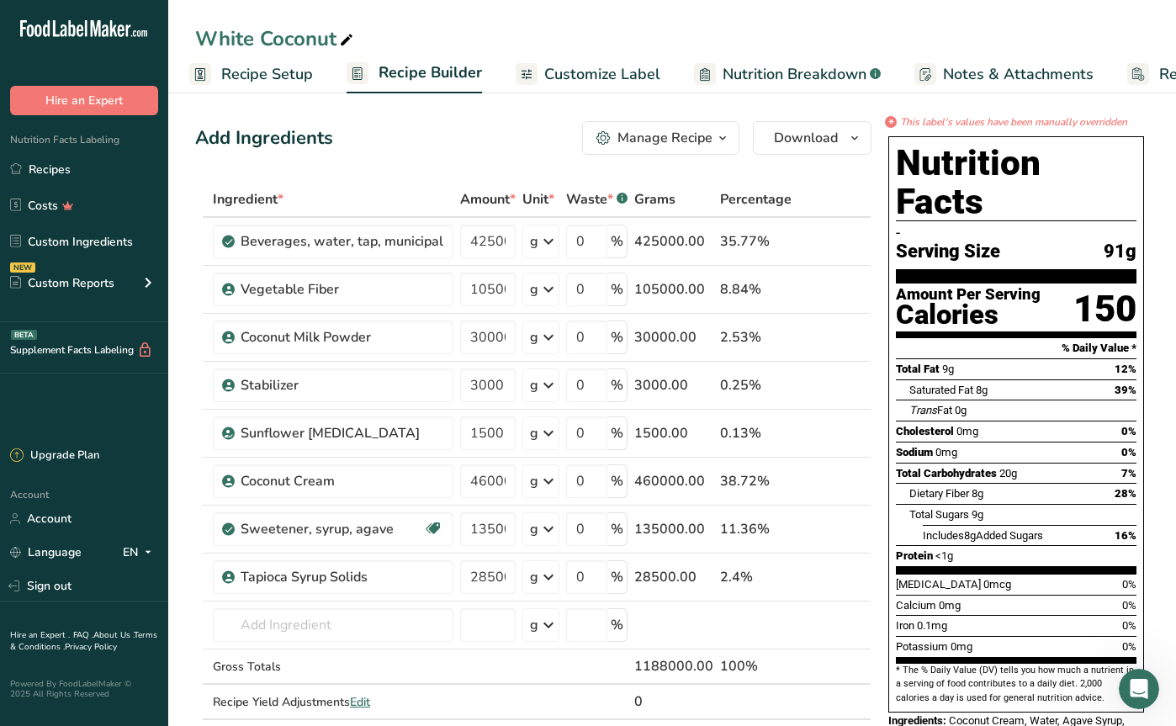
click at [238, 77] on span "Recipe Setup" at bounding box center [267, 74] width 92 height 23
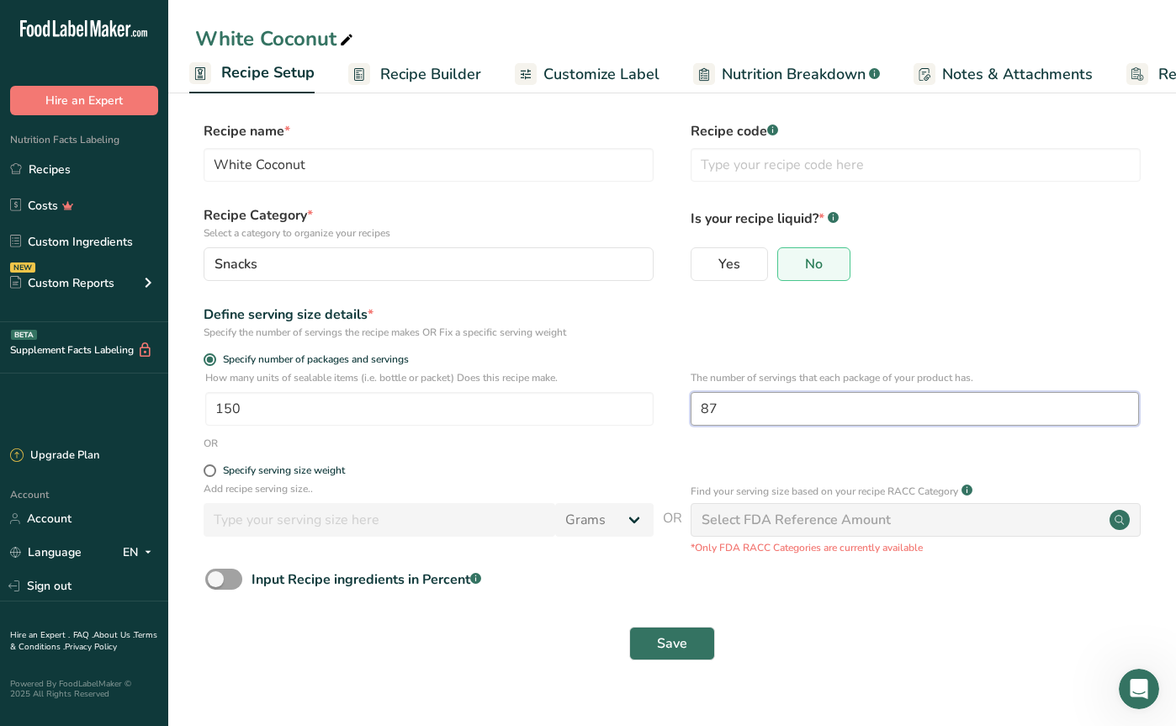
drag, startPoint x: 731, startPoint y: 407, endPoint x: 674, endPoint y: 412, distance: 57.4
click at [674, 412] on div "How many units of sealable items (i.e. bottle or packet) Does this recipe make.…" at bounding box center [672, 403] width 954 height 66
type input "80"
click at [683, 655] on button "Save" at bounding box center [672, 644] width 86 height 34
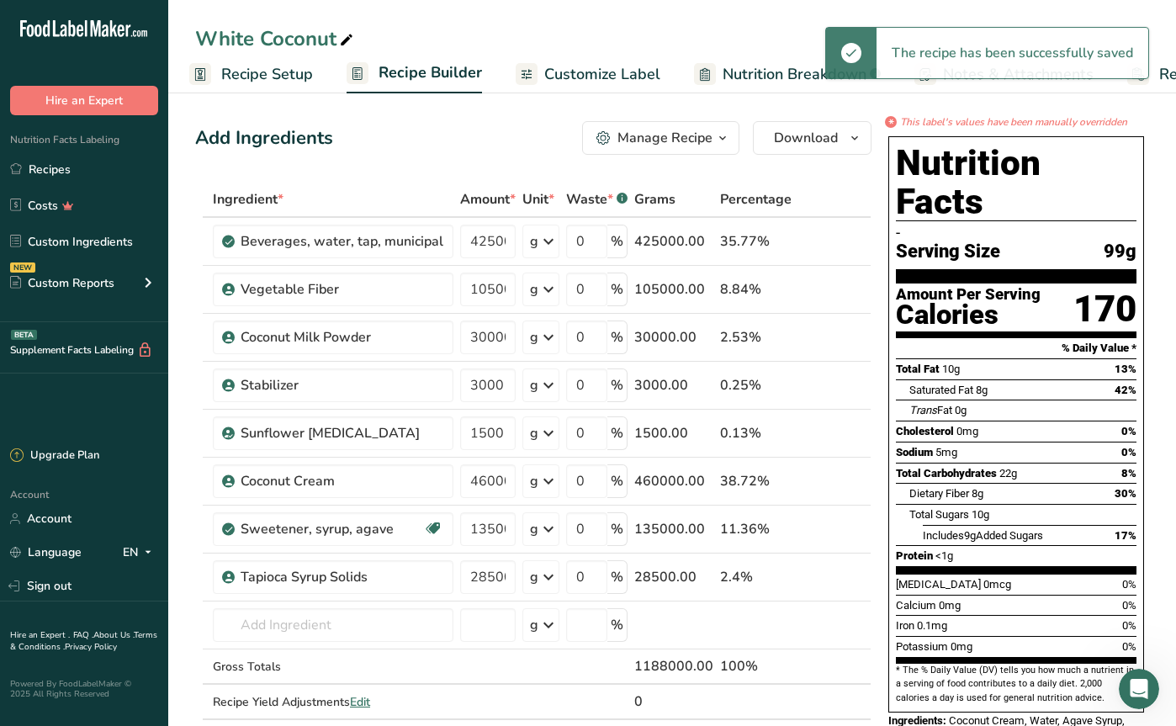
click at [278, 77] on span "Recipe Setup" at bounding box center [267, 74] width 92 height 23
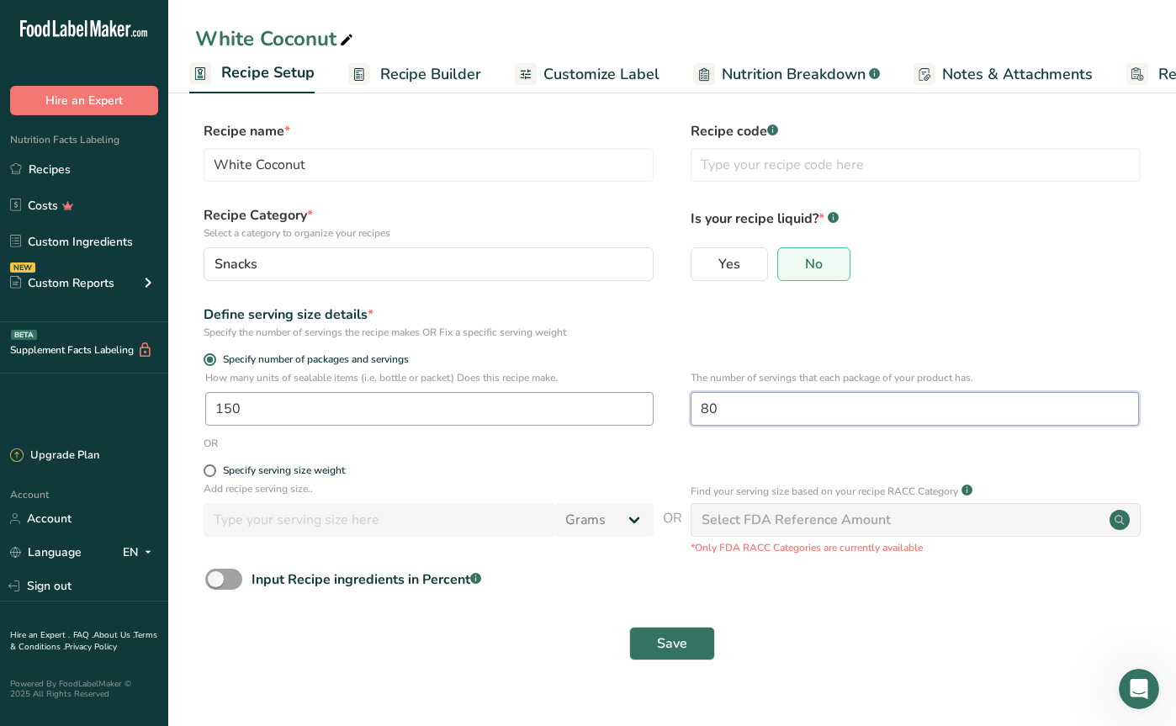
drag, startPoint x: 741, startPoint y: 411, endPoint x: 645, endPoint y: 406, distance: 96.0
click at [652, 406] on div "How many units of sealable items (i.e. bottle or packet) Does this recipe make.…" at bounding box center [672, 403] width 954 height 66
type input "81"
click at [670, 645] on span "Save" at bounding box center [672, 643] width 30 height 20
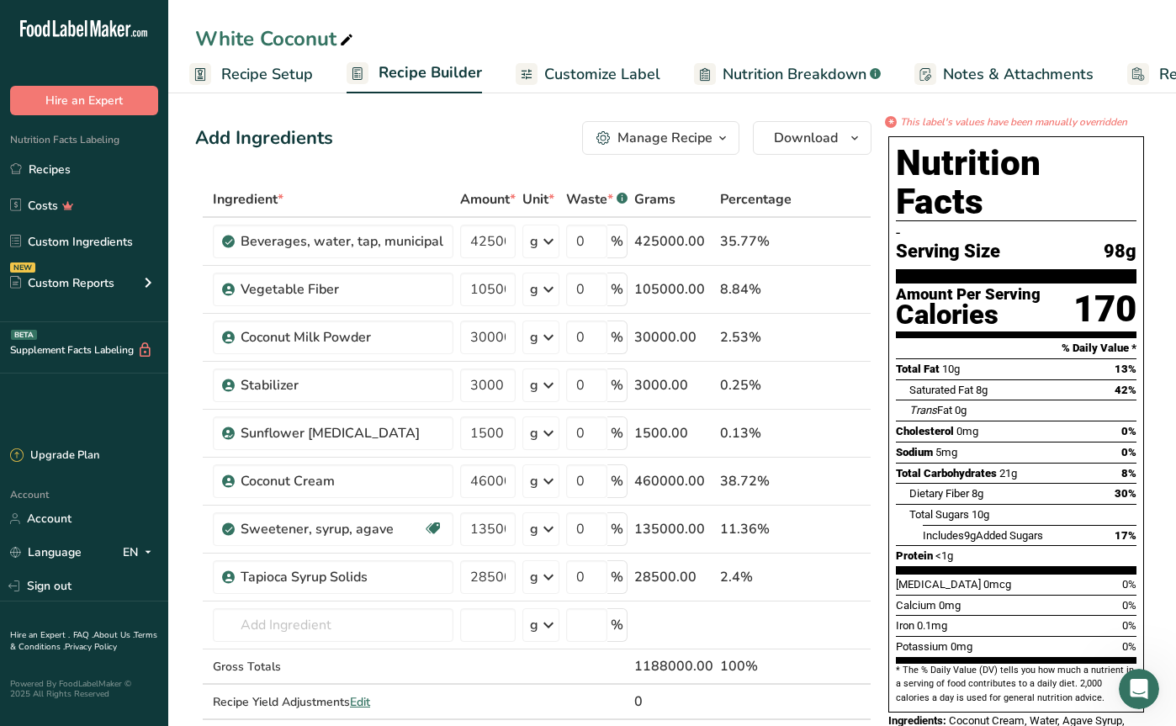
click at [225, 73] on span "Recipe Setup" at bounding box center [267, 74] width 92 height 23
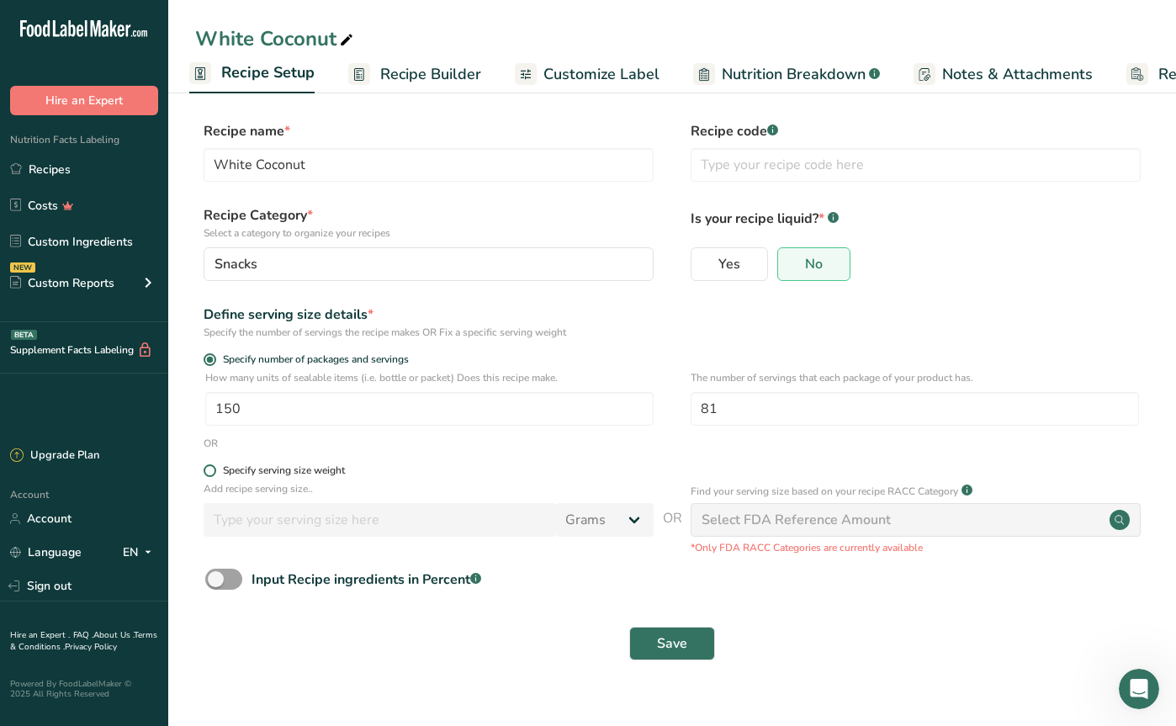
click at [206, 473] on span at bounding box center [210, 470] width 13 height 13
click at [206, 473] on input "Specify serving size weight" at bounding box center [209, 470] width 11 height 11
radio input "true"
radio input "false"
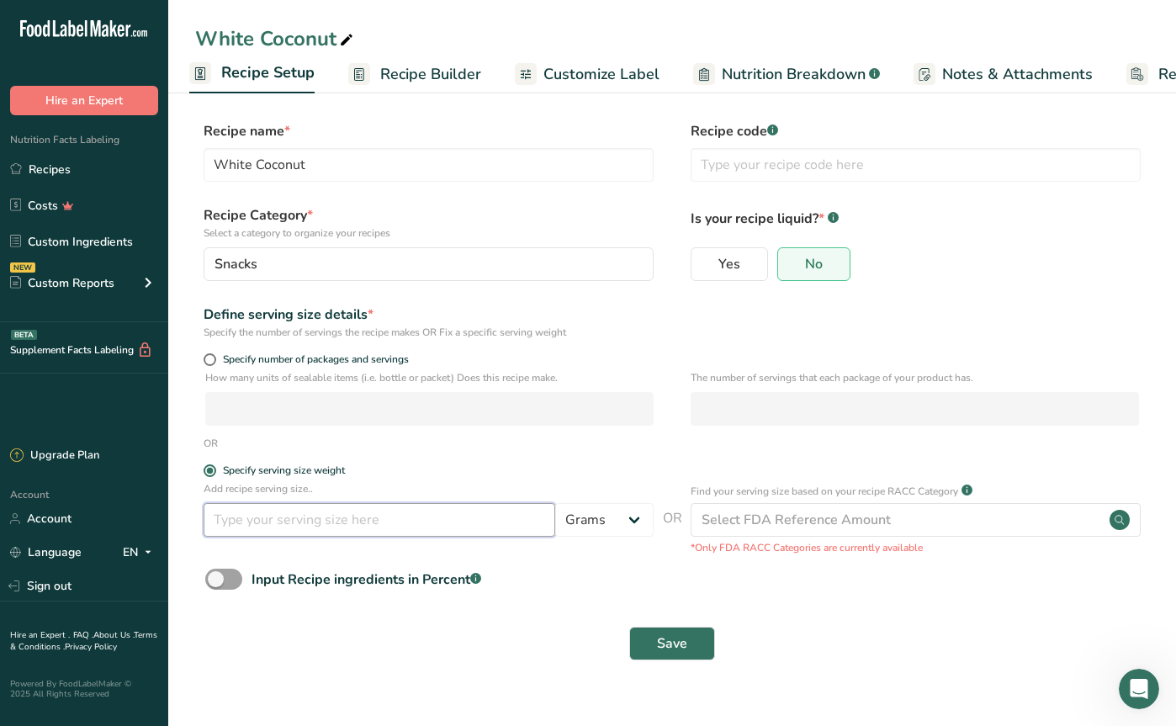
click at [226, 520] on input "number" at bounding box center [380, 520] width 352 height 34
type input "100"
click at [681, 641] on span "Save" at bounding box center [672, 643] width 30 height 20
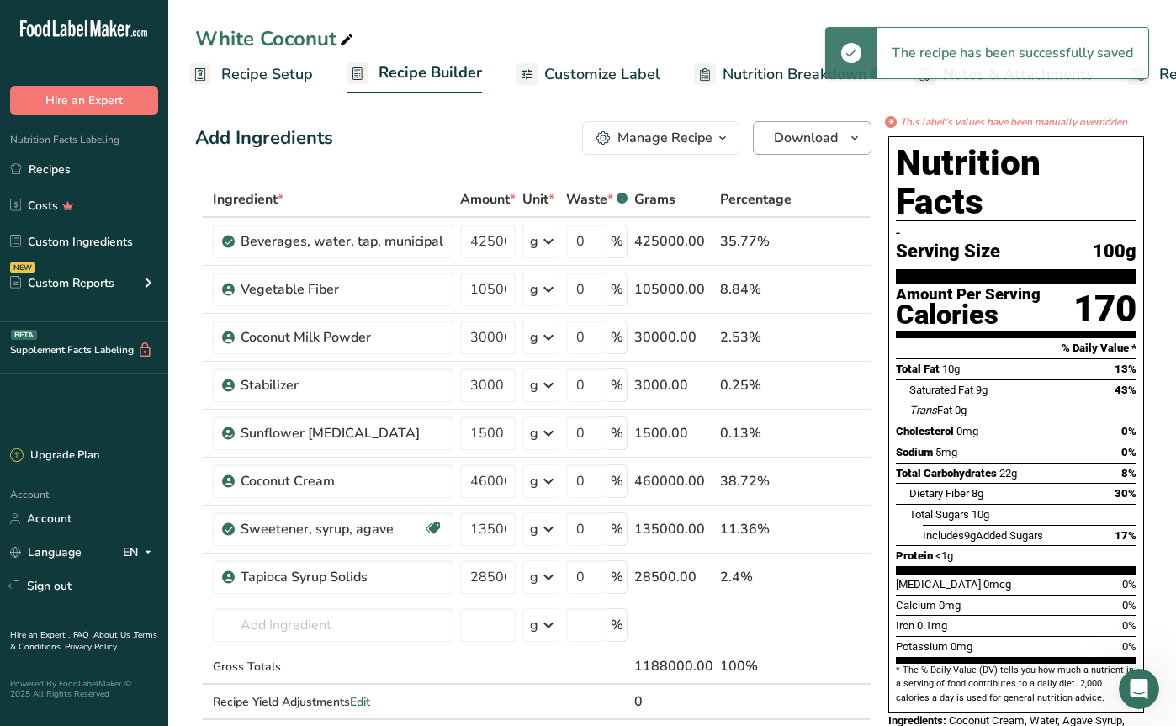
click at [797, 131] on span "Download" at bounding box center [806, 138] width 64 height 20
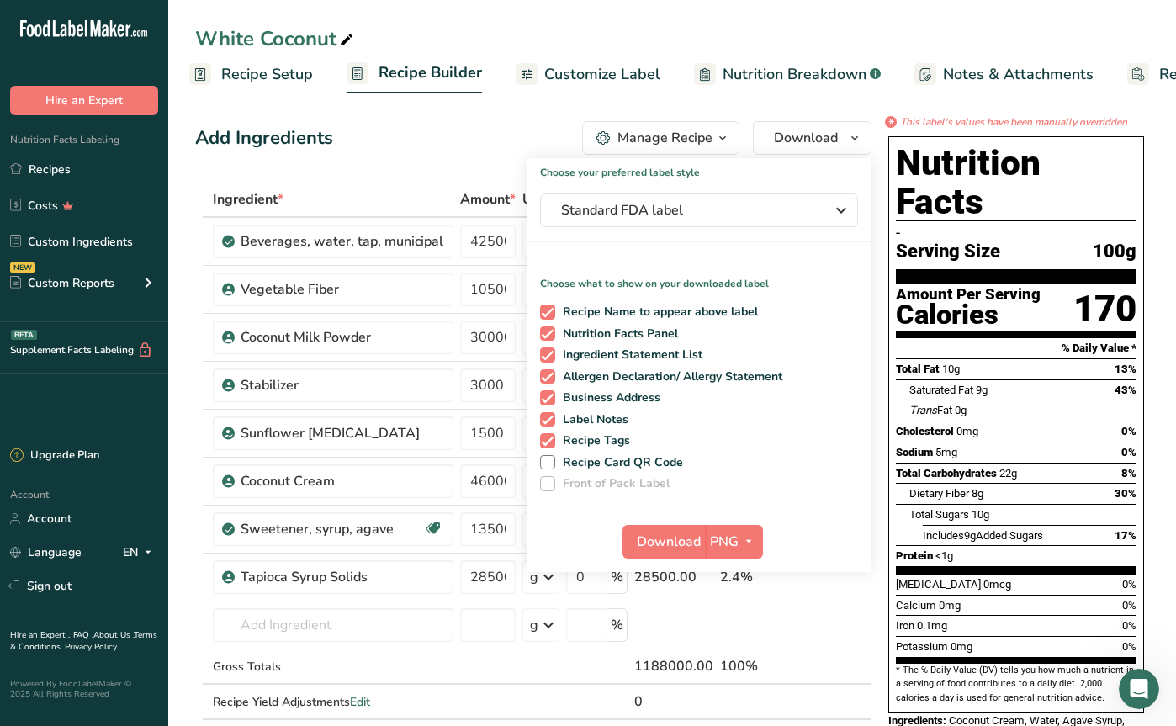
click at [669, 529] on button "Download" at bounding box center [664, 542] width 82 height 34
click at [39, 170] on link "Recipes" at bounding box center [84, 169] width 168 height 32
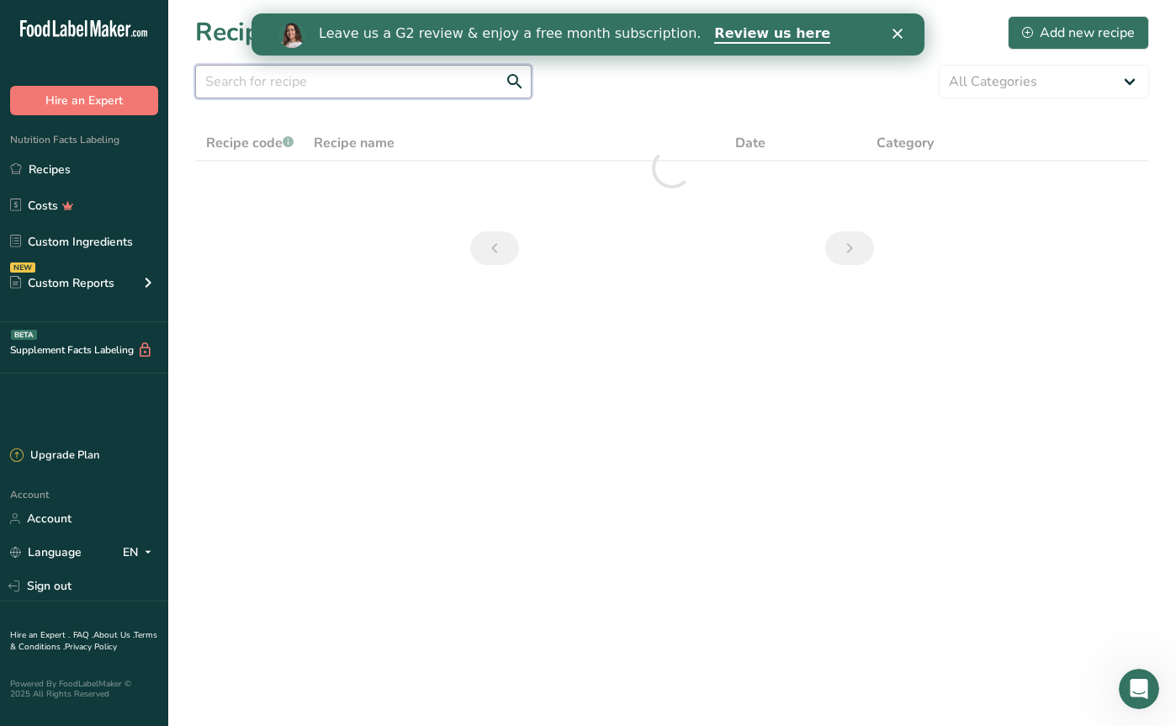
click at [273, 75] on input "text" at bounding box center [363, 82] width 337 height 34
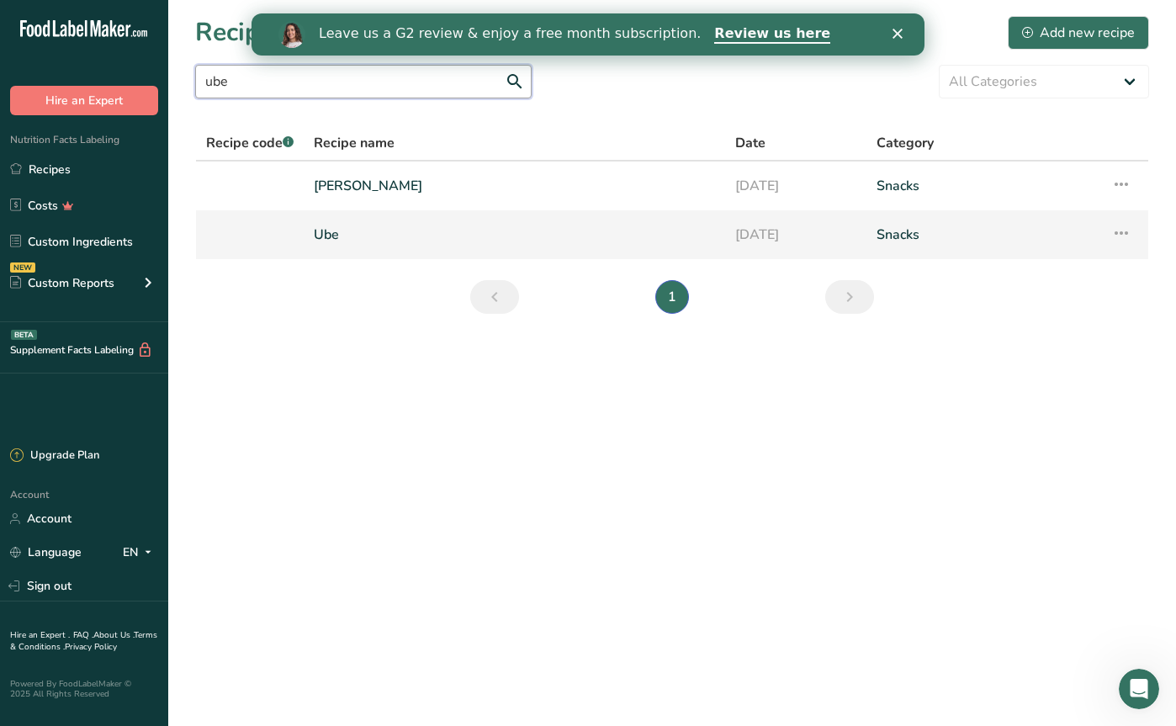
type input "ube"
click at [347, 251] on link "Ube" at bounding box center [514, 234] width 401 height 35
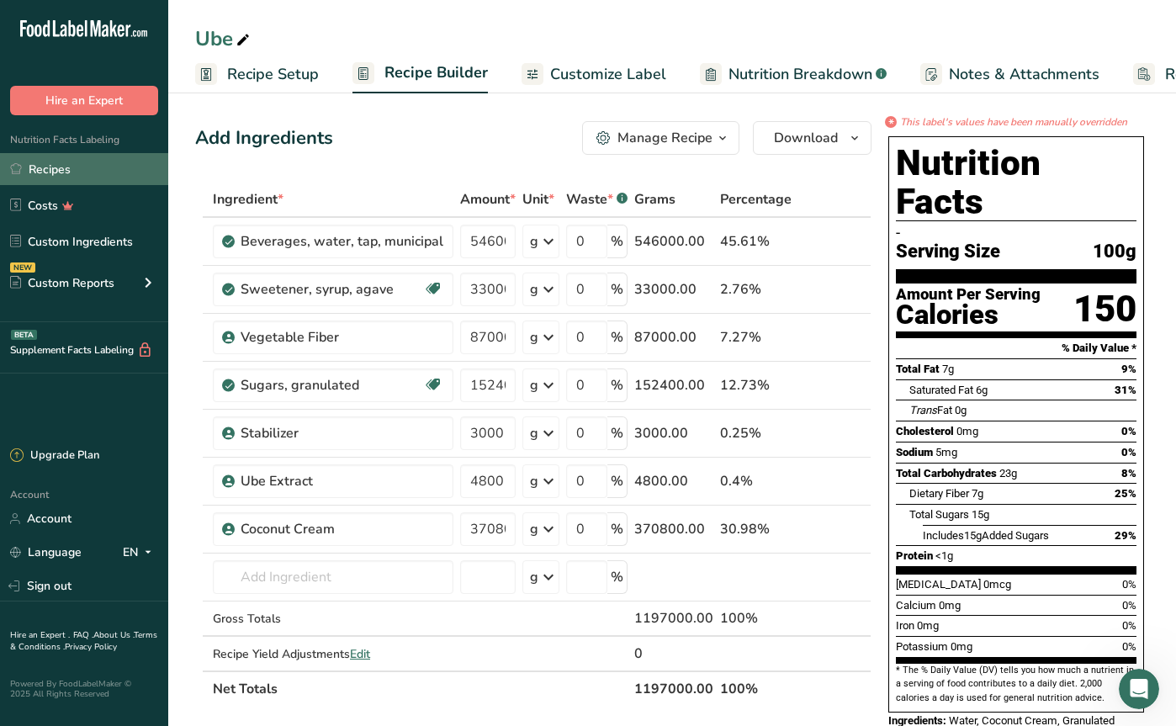
click at [63, 171] on link "Recipes" at bounding box center [84, 169] width 168 height 32
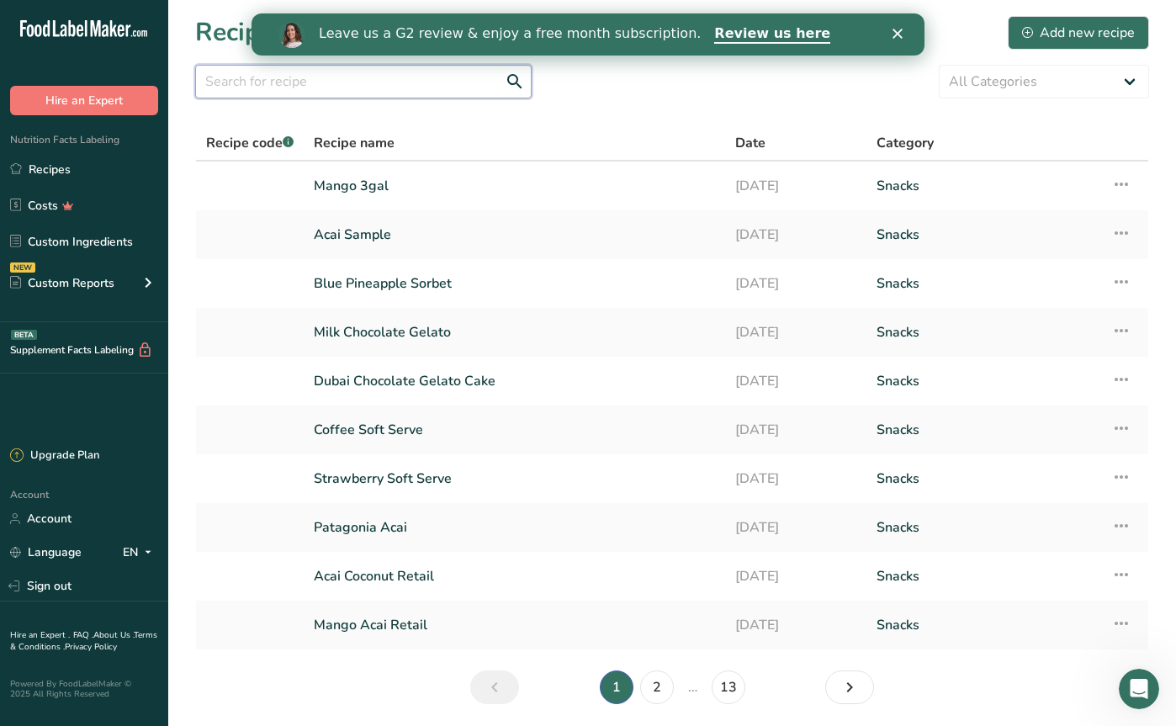
click at [245, 72] on input "text" at bounding box center [363, 82] width 337 height 34
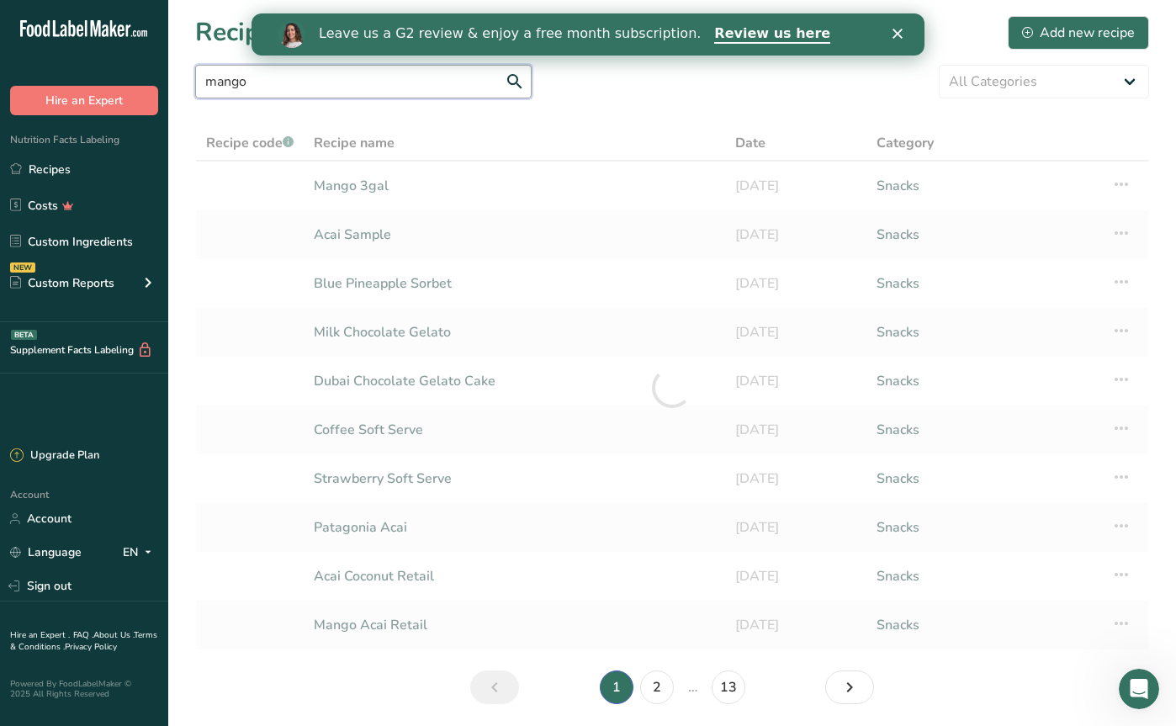
type input "mango"
click at [340, 181] on div at bounding box center [672, 387] width 954 height 525
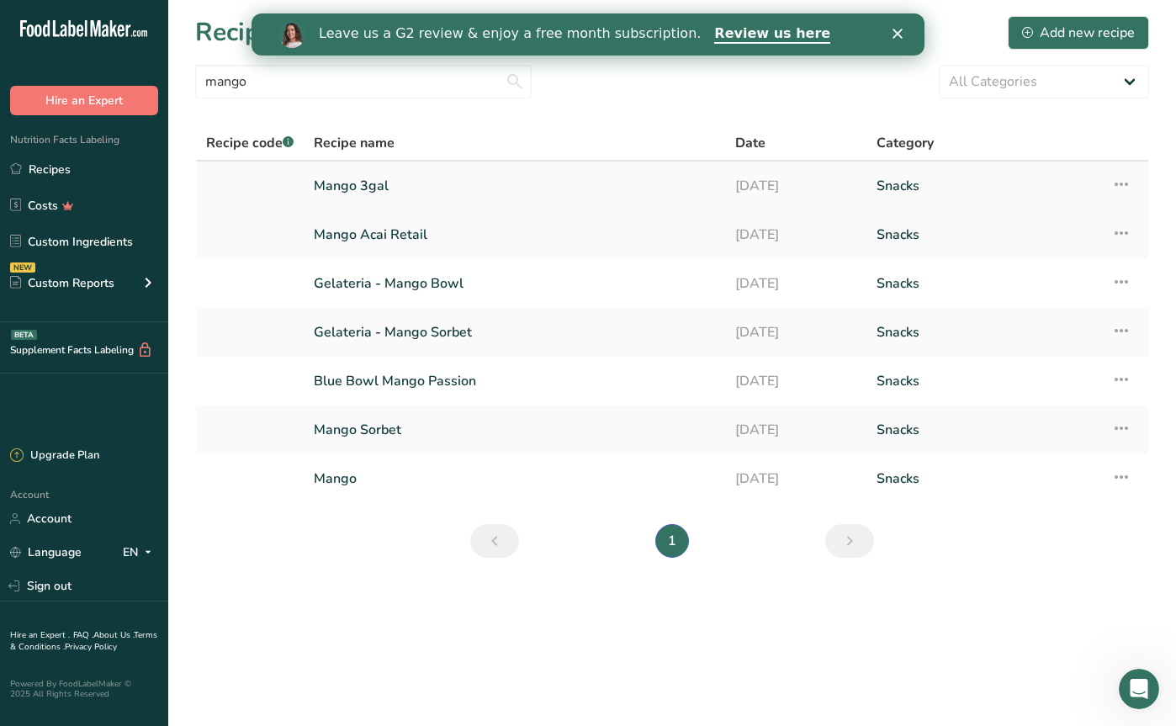
click at [361, 187] on link "Mango 3gal" at bounding box center [514, 185] width 401 height 35
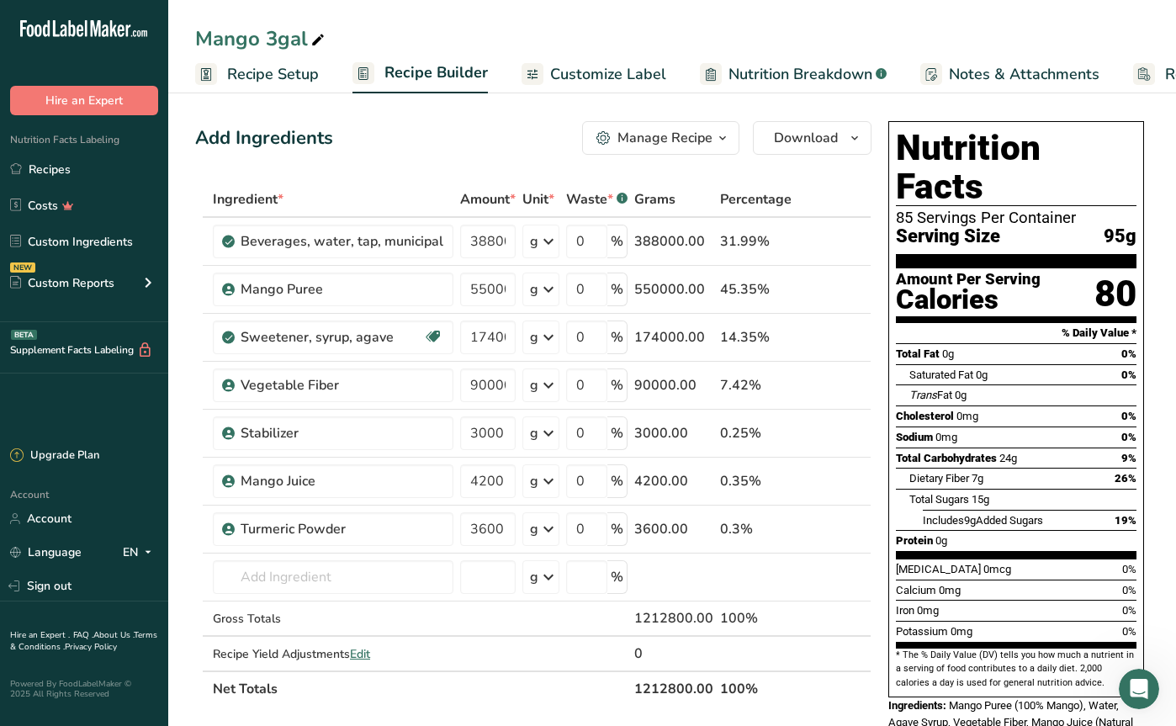
click at [251, 74] on span "Recipe Setup" at bounding box center [273, 74] width 92 height 23
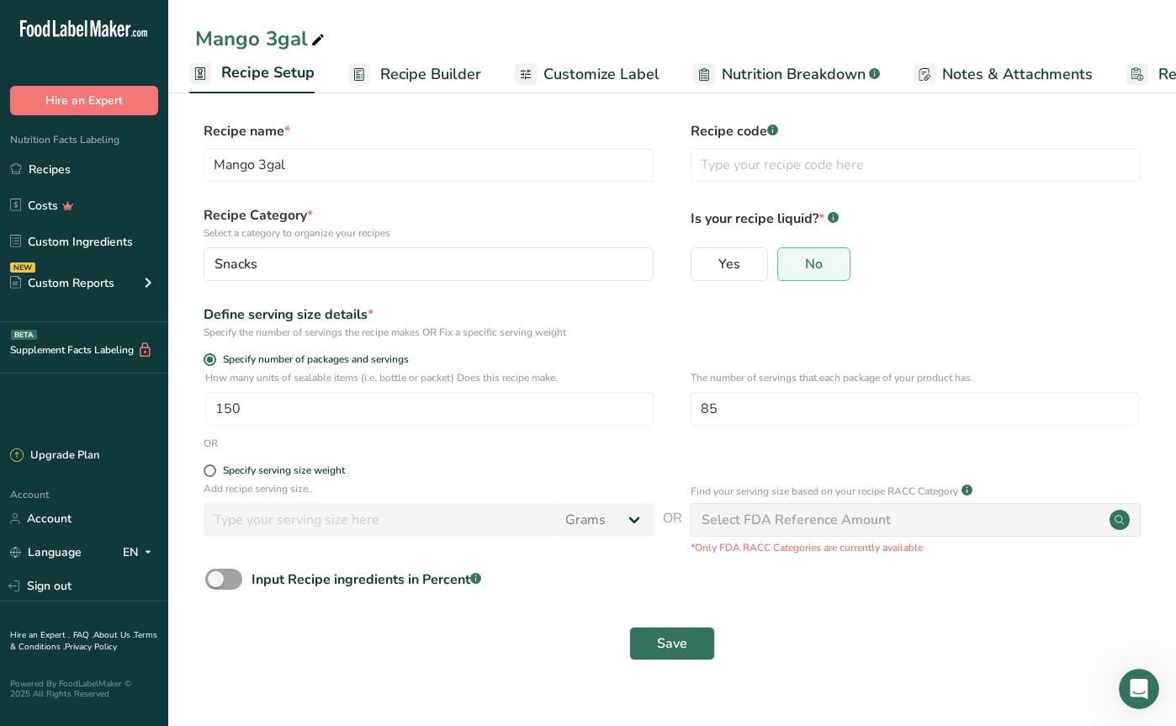
click at [209, 476] on span at bounding box center [210, 470] width 13 height 13
click at [209, 476] on input "Specify serving size weight" at bounding box center [209, 470] width 11 height 11
radio input "true"
radio input "false"
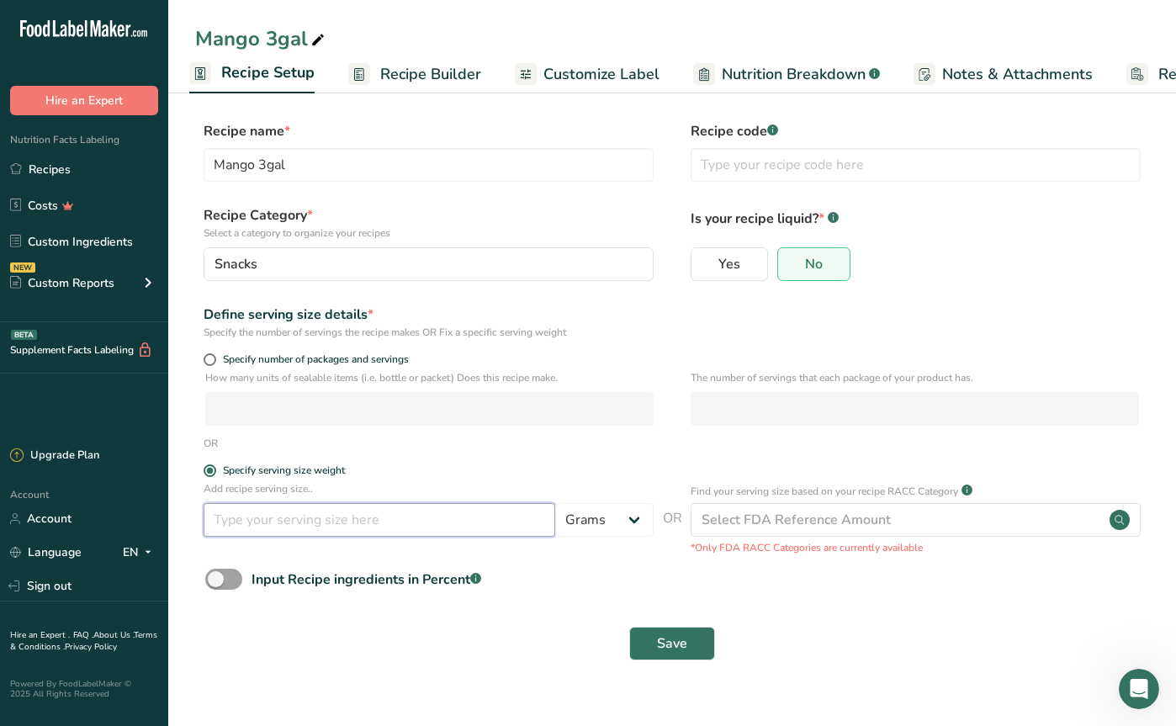
click at [262, 524] on input "number" at bounding box center [380, 520] width 352 height 34
type input "100"
click at [666, 643] on span "Save" at bounding box center [672, 643] width 30 height 20
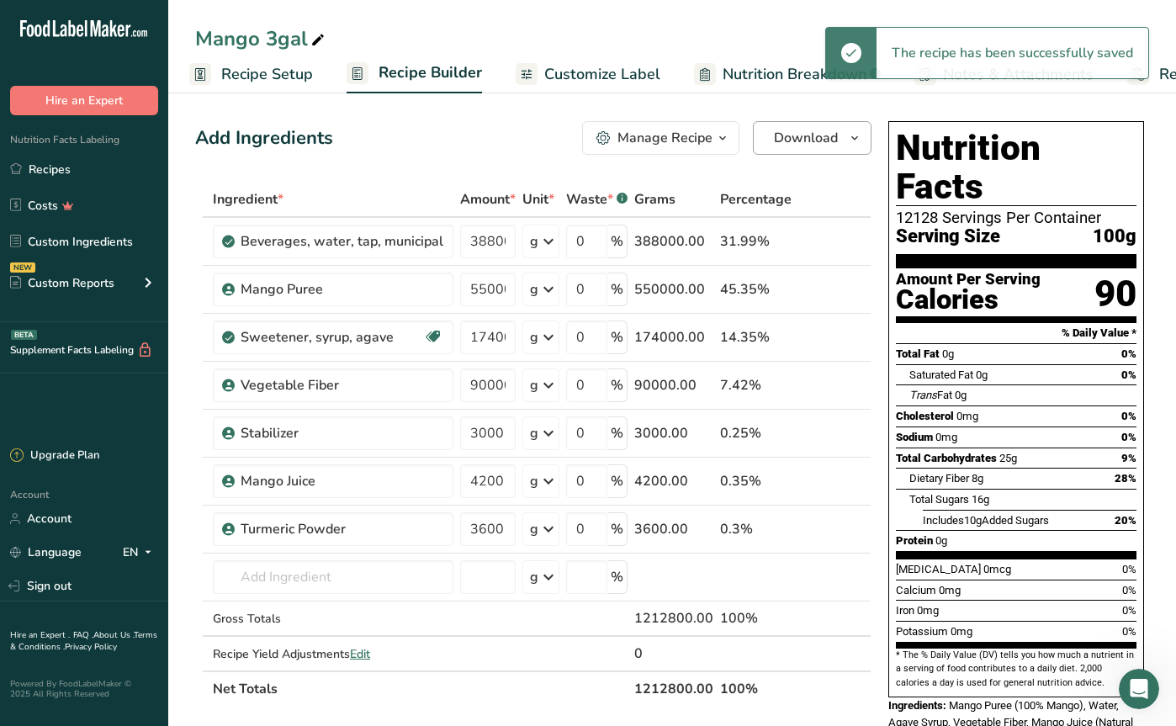
click at [792, 143] on span "Download" at bounding box center [806, 138] width 64 height 20
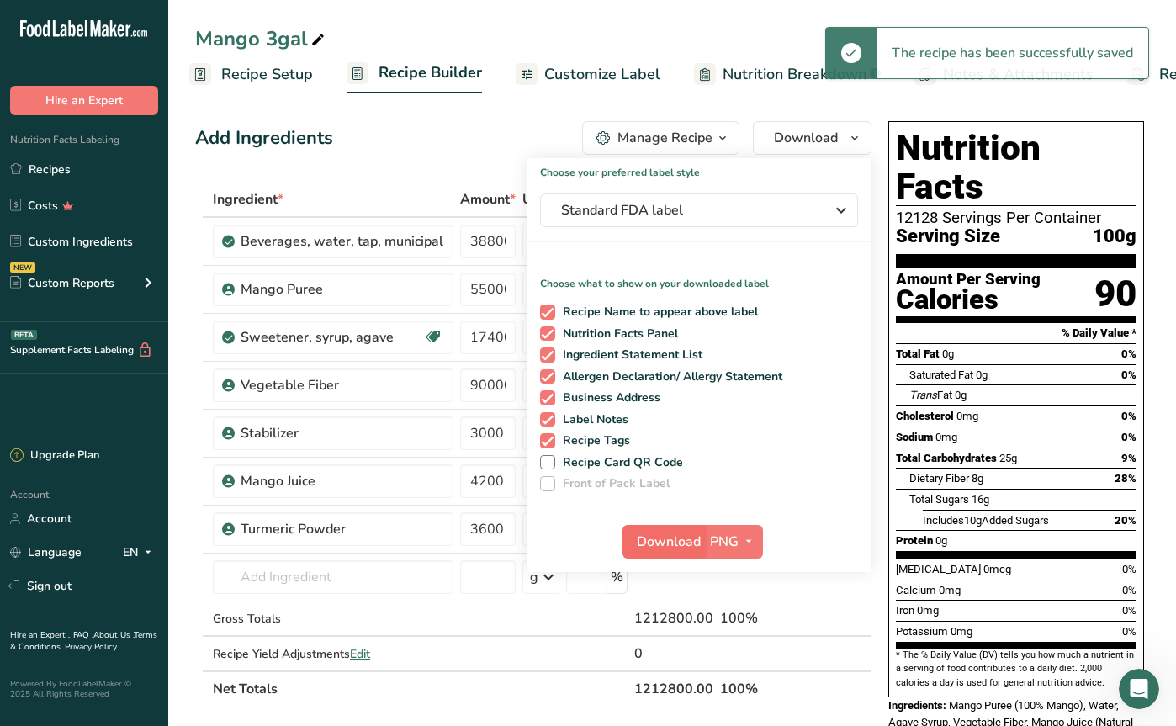
click at [633, 543] on button "Download" at bounding box center [664, 542] width 82 height 34
